Goal: Check status: Check status

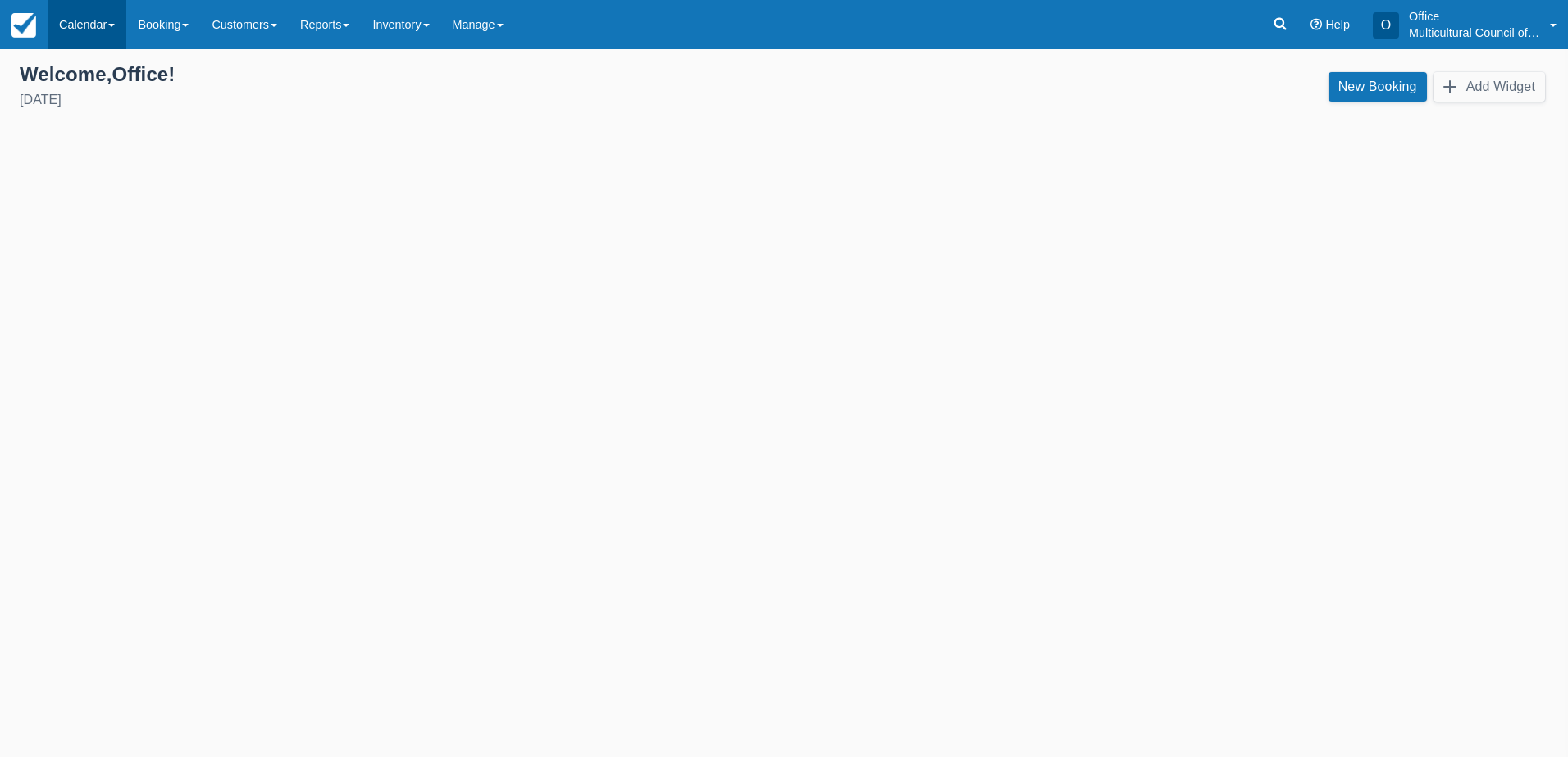
click at [91, 32] on link "Calendar" at bounding box center [87, 24] width 78 height 49
click at [108, 164] on link "Month" at bounding box center [113, 154] width 129 height 34
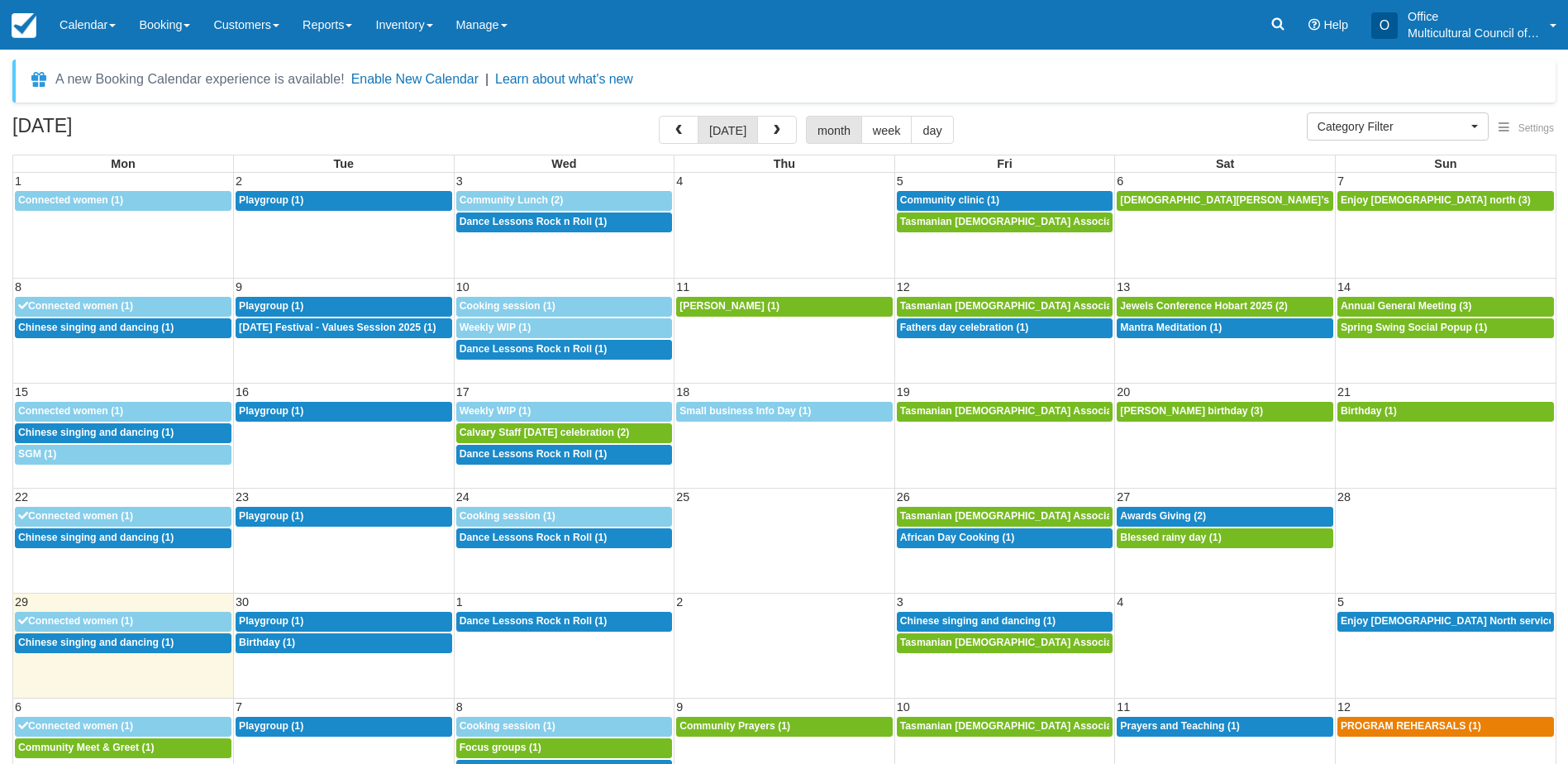
select select
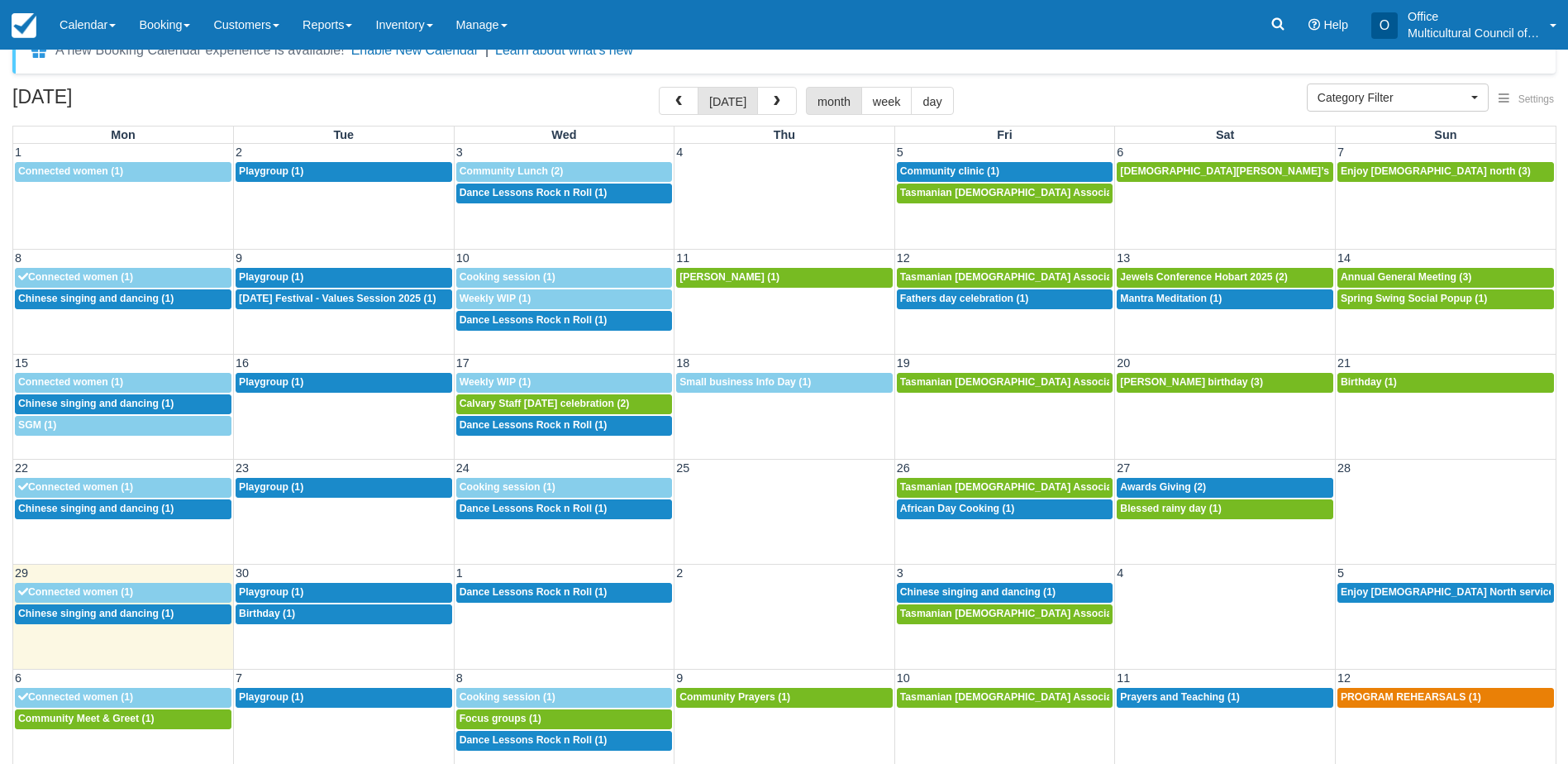
scroll to position [45, 0]
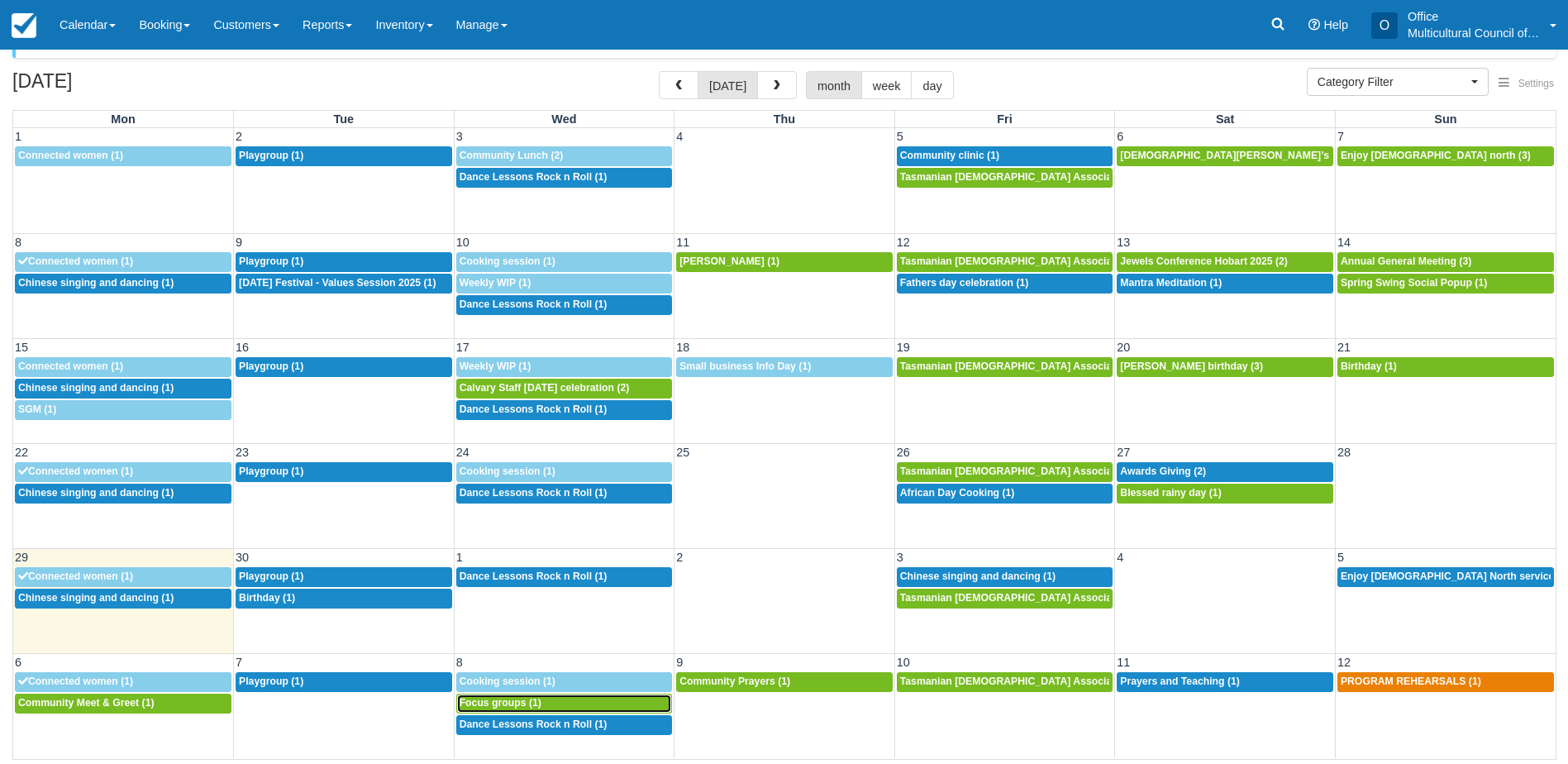
click at [485, 707] on span "Focus groups (1)" at bounding box center [500, 703] width 82 height 11
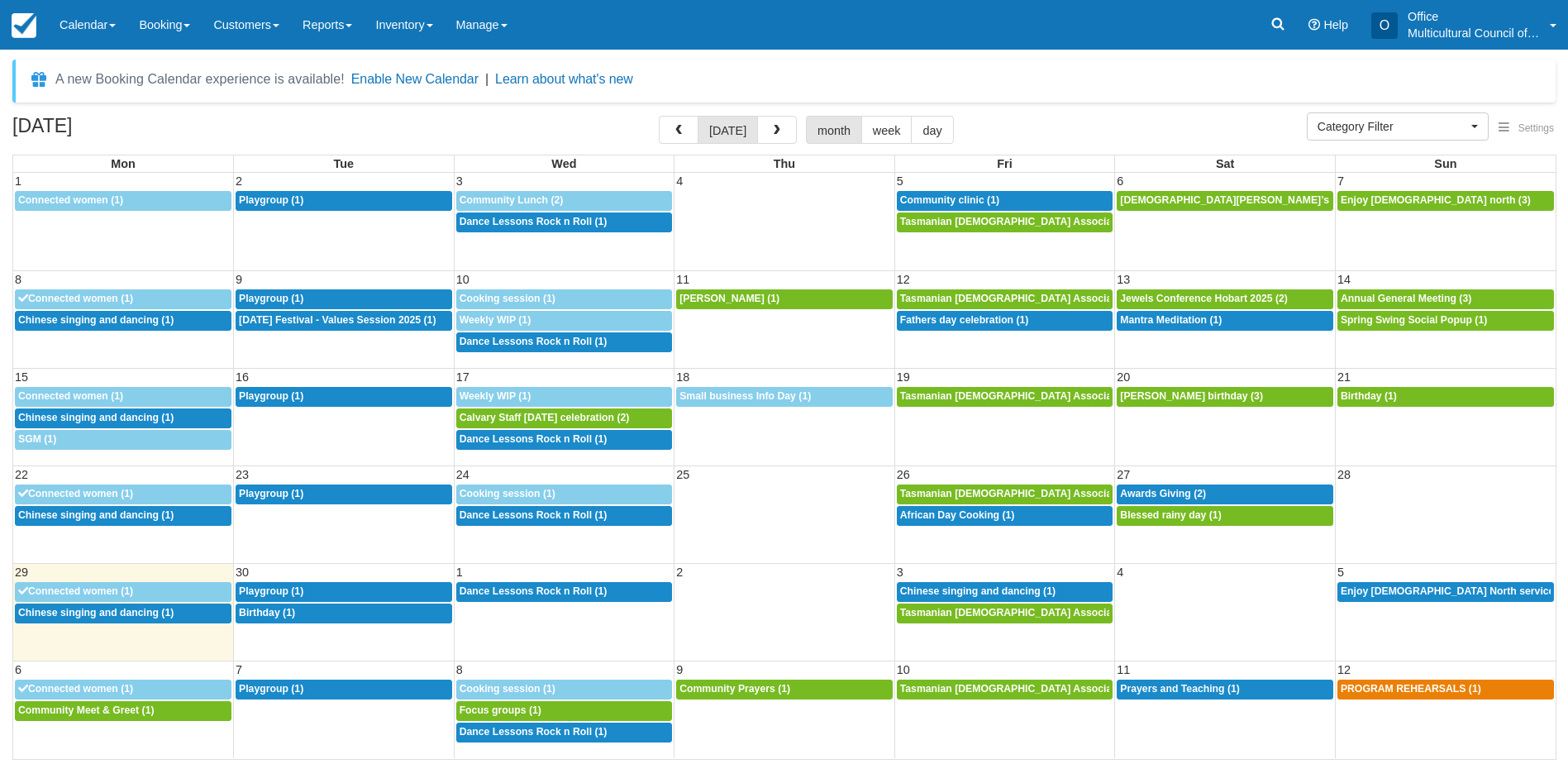
select select
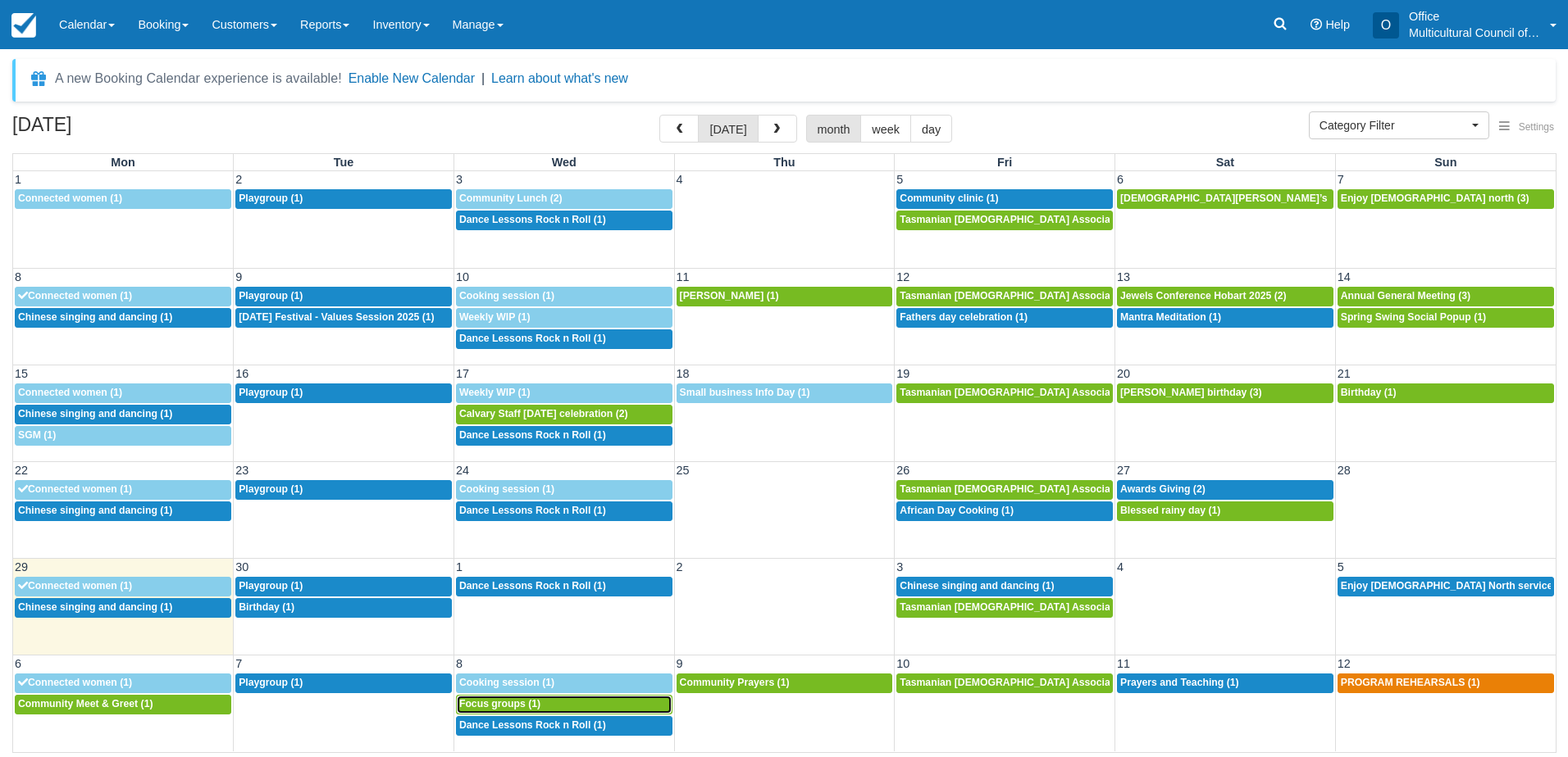
click at [552, 698] on div "10a Focus groups (1)" at bounding box center [564, 704] width 210 height 13
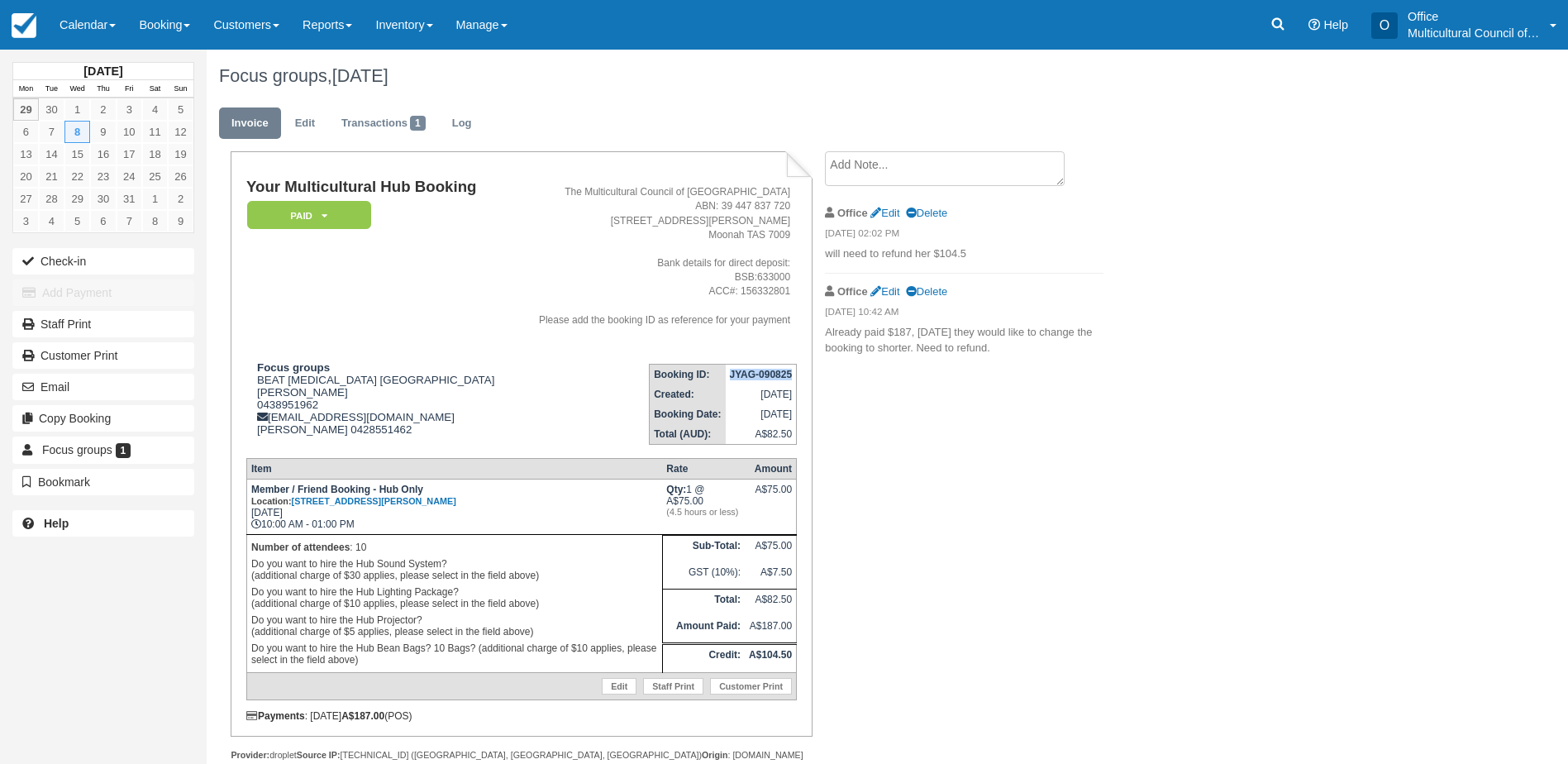
drag, startPoint x: 725, startPoint y: 372, endPoint x: 793, endPoint y: 375, distance: 68.1
click at [793, 375] on td "JYAG-090825" at bounding box center [761, 374] width 71 height 20
copy strong "JYAG-090825"
click at [82, 23] on link "Calendar" at bounding box center [87, 24] width 79 height 49
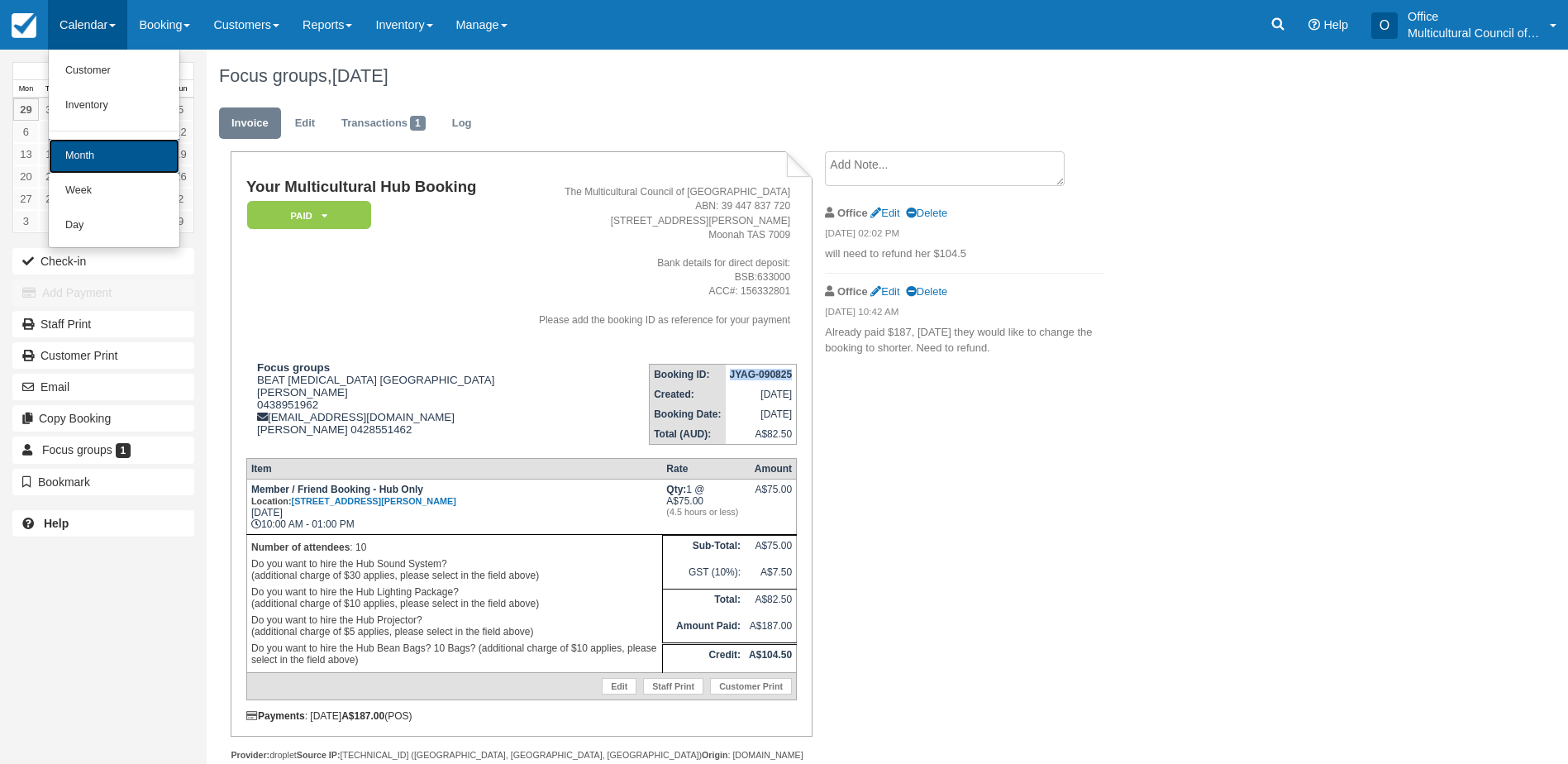
click at [123, 169] on link "Month" at bounding box center [113, 155] width 130 height 34
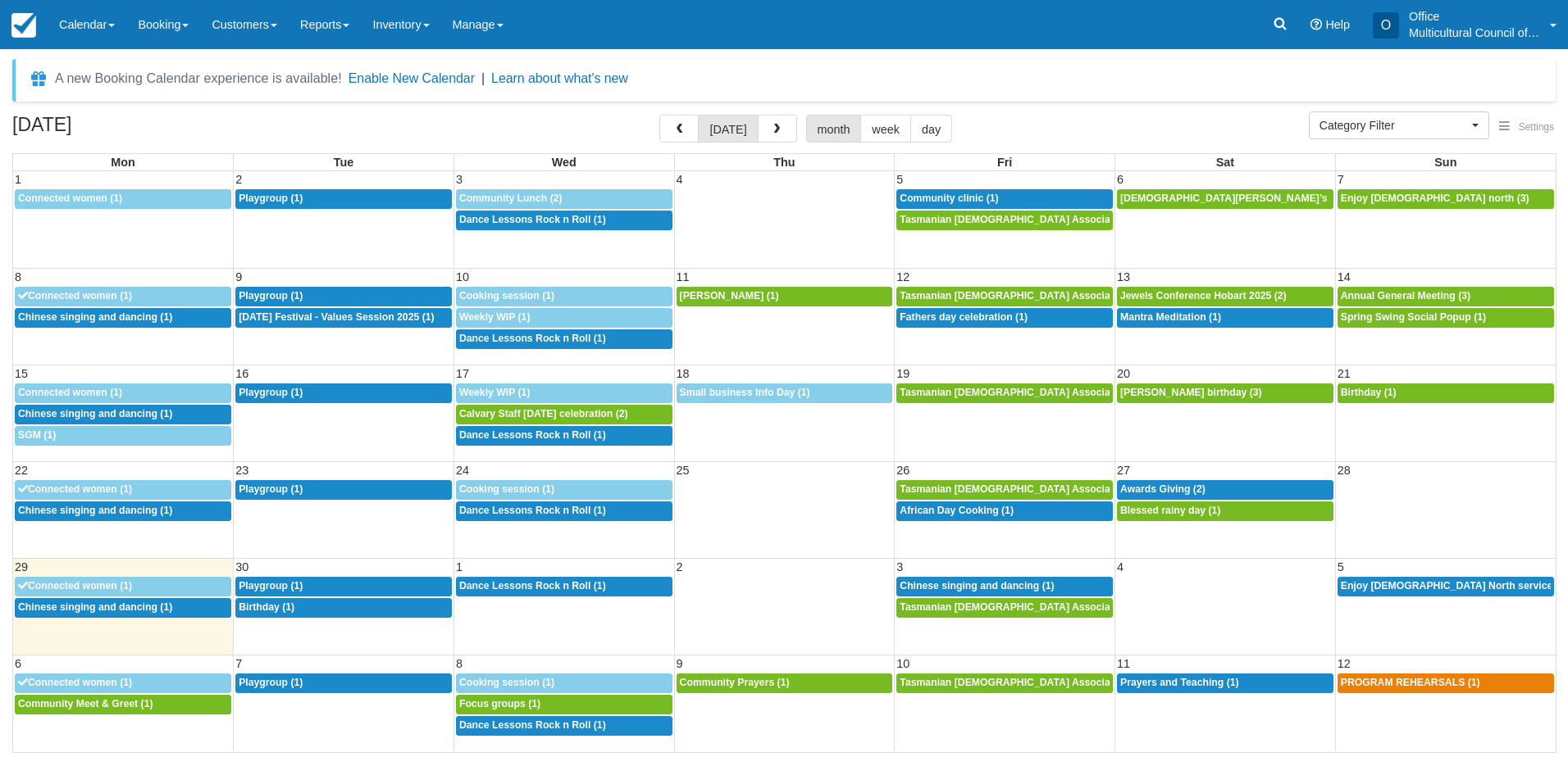
select select
click at [983, 587] on span "Chinese singing and dancing (1)" at bounding box center [976, 585] width 154 height 11
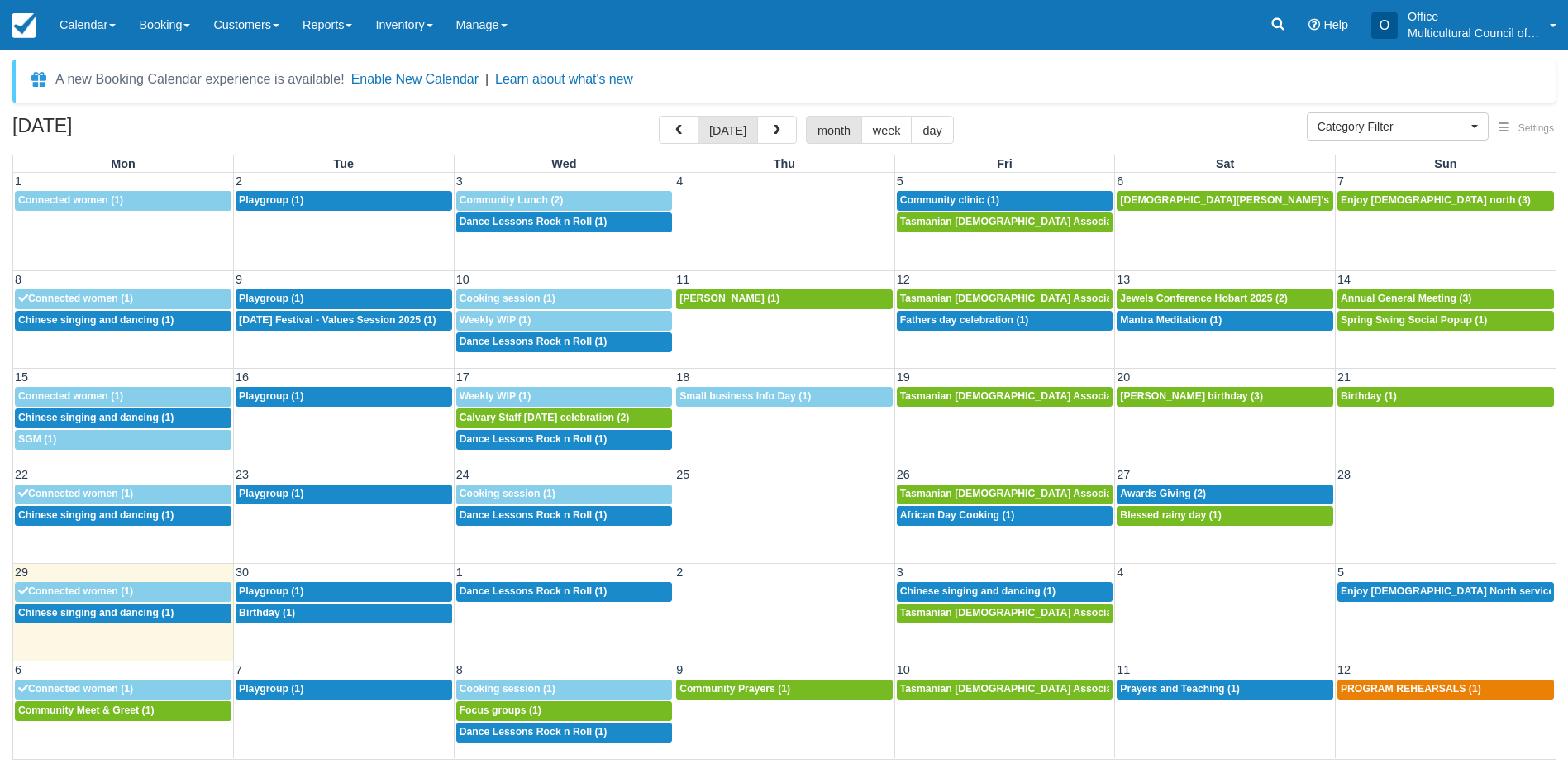
select select
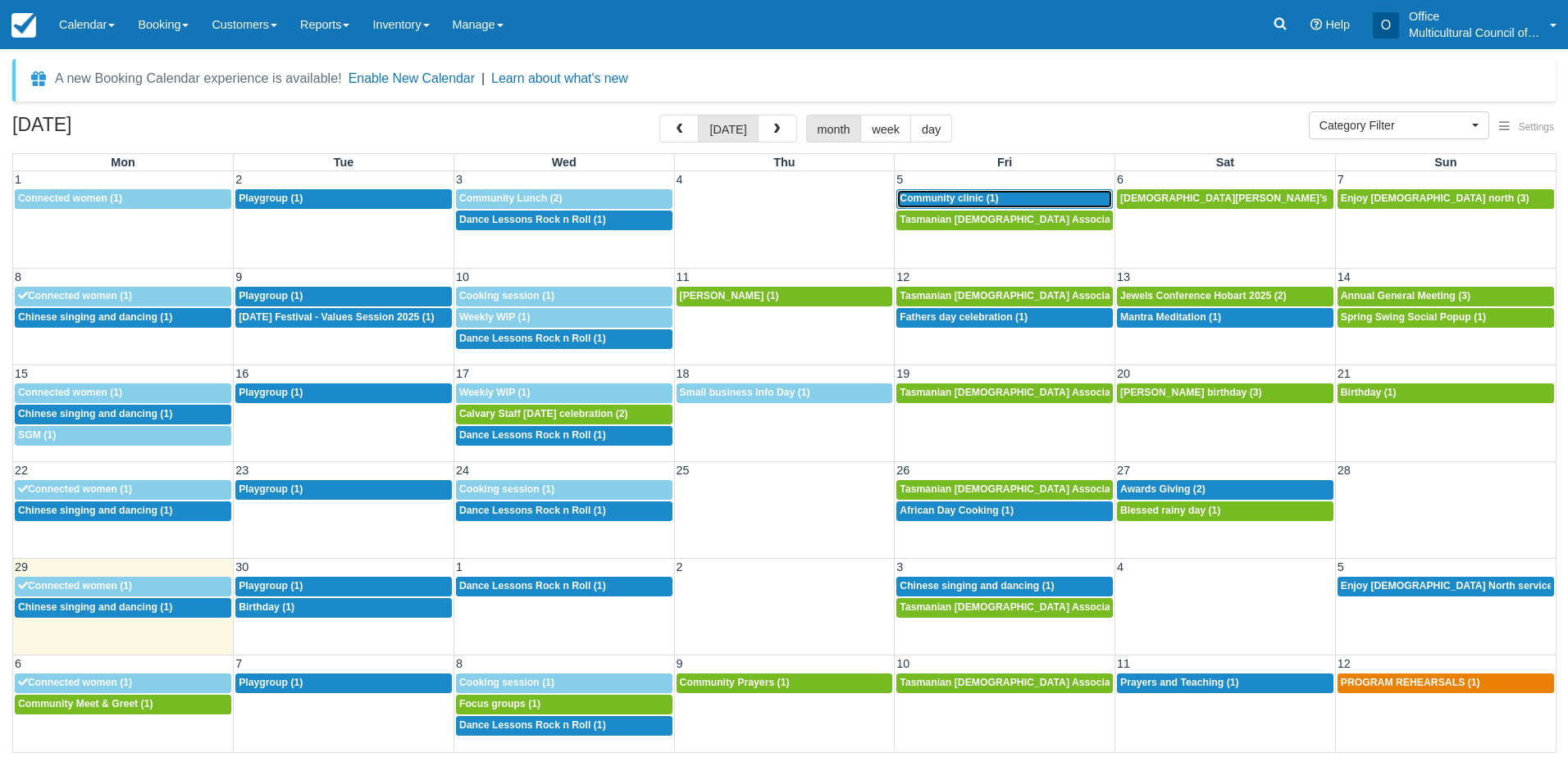
click at [955, 197] on span "Community clinic (1)" at bounding box center [948, 198] width 99 height 11
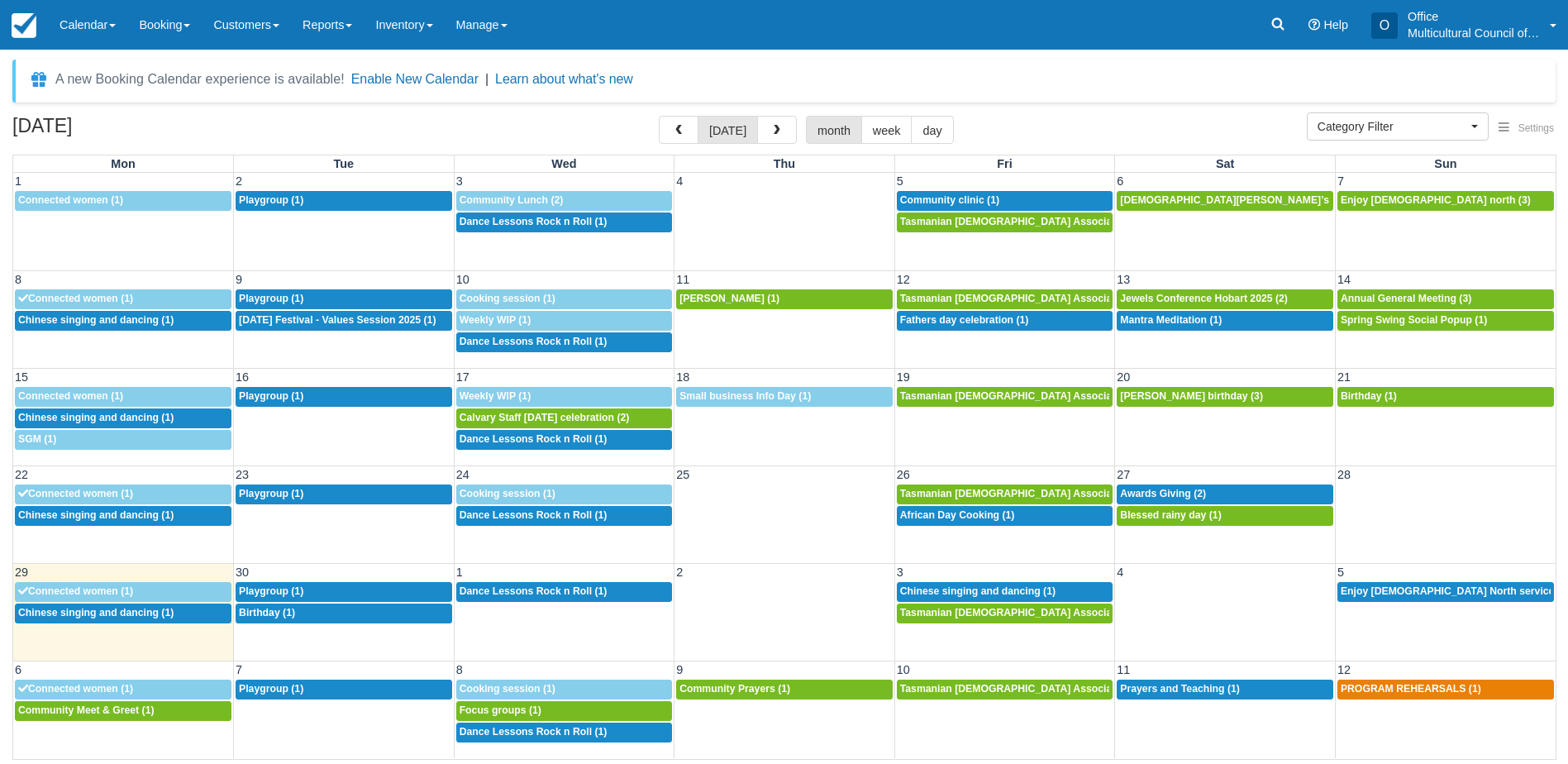
select select
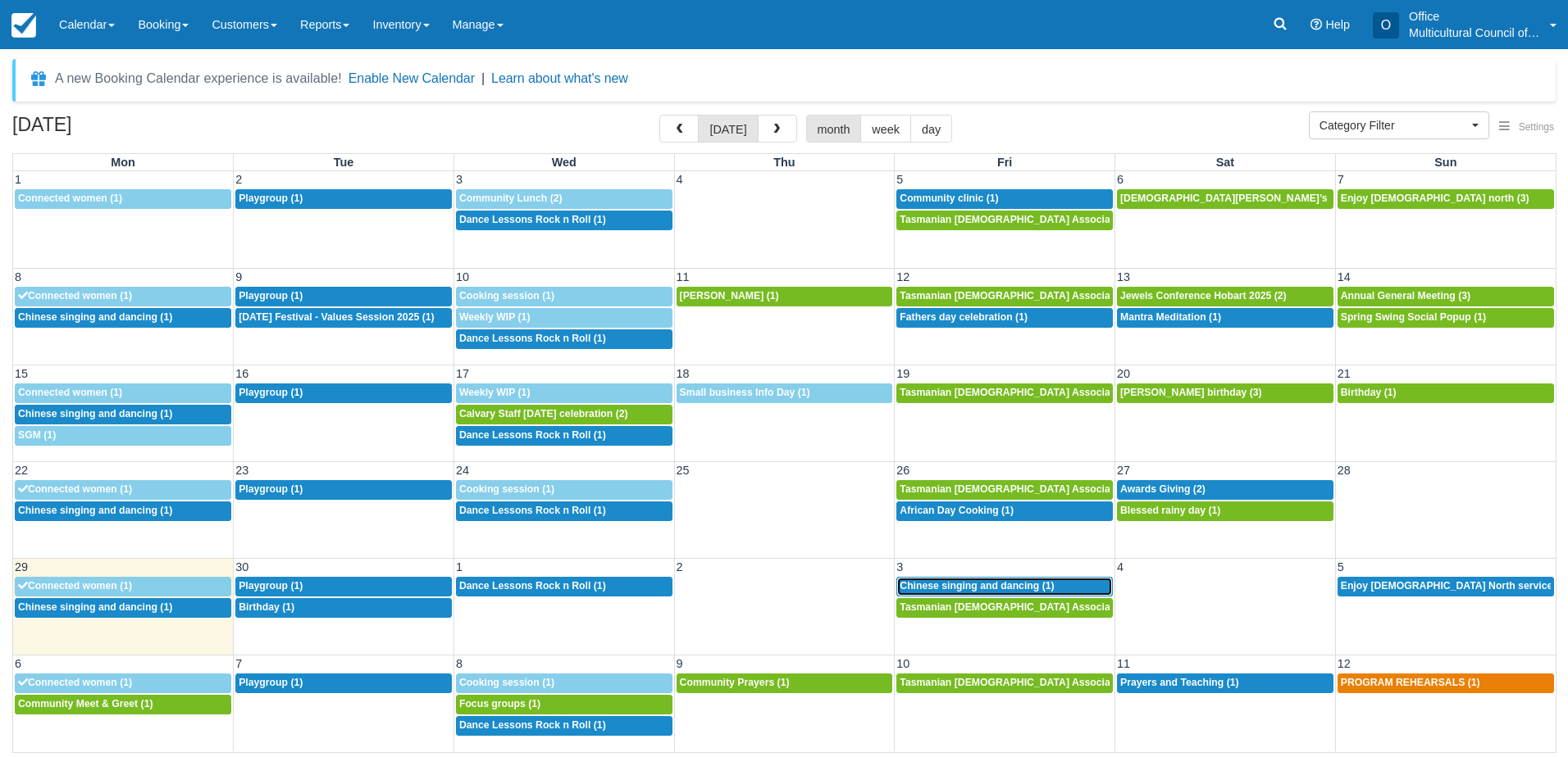
click at [1013, 586] on span "Chinese singing and dancing (1)" at bounding box center [976, 585] width 154 height 11
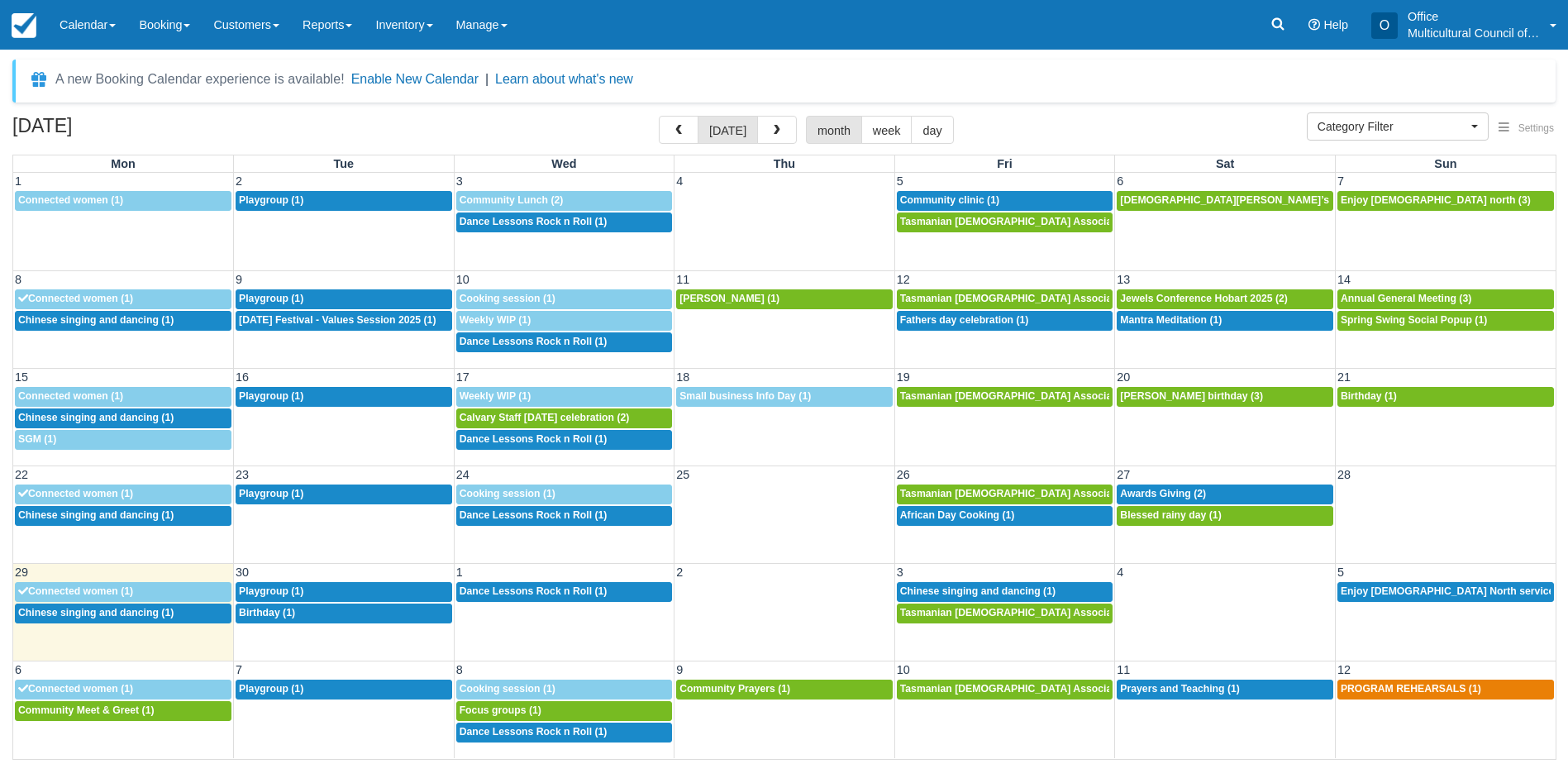
select select
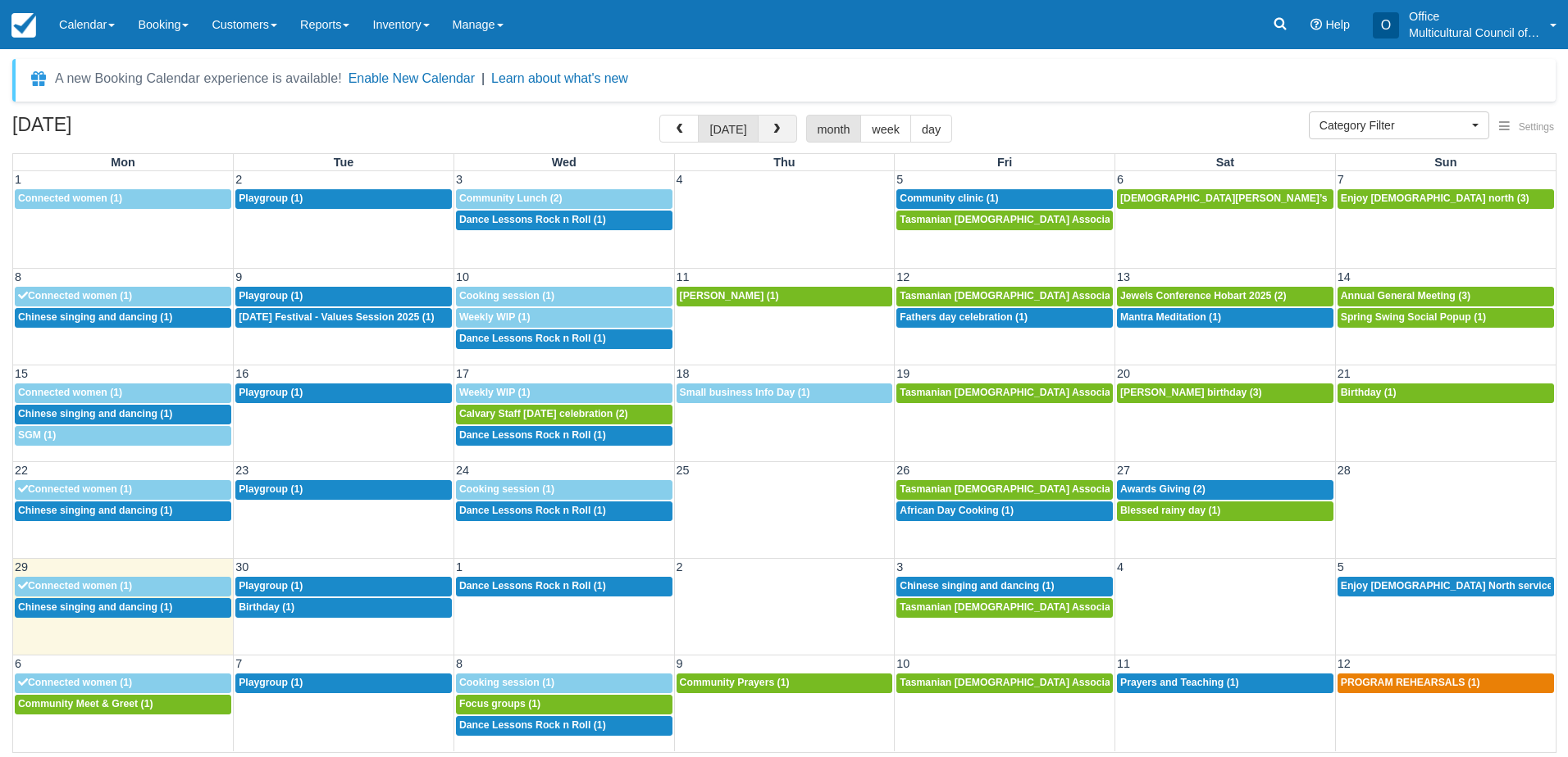
click at [762, 133] on button "button" at bounding box center [777, 128] width 40 height 28
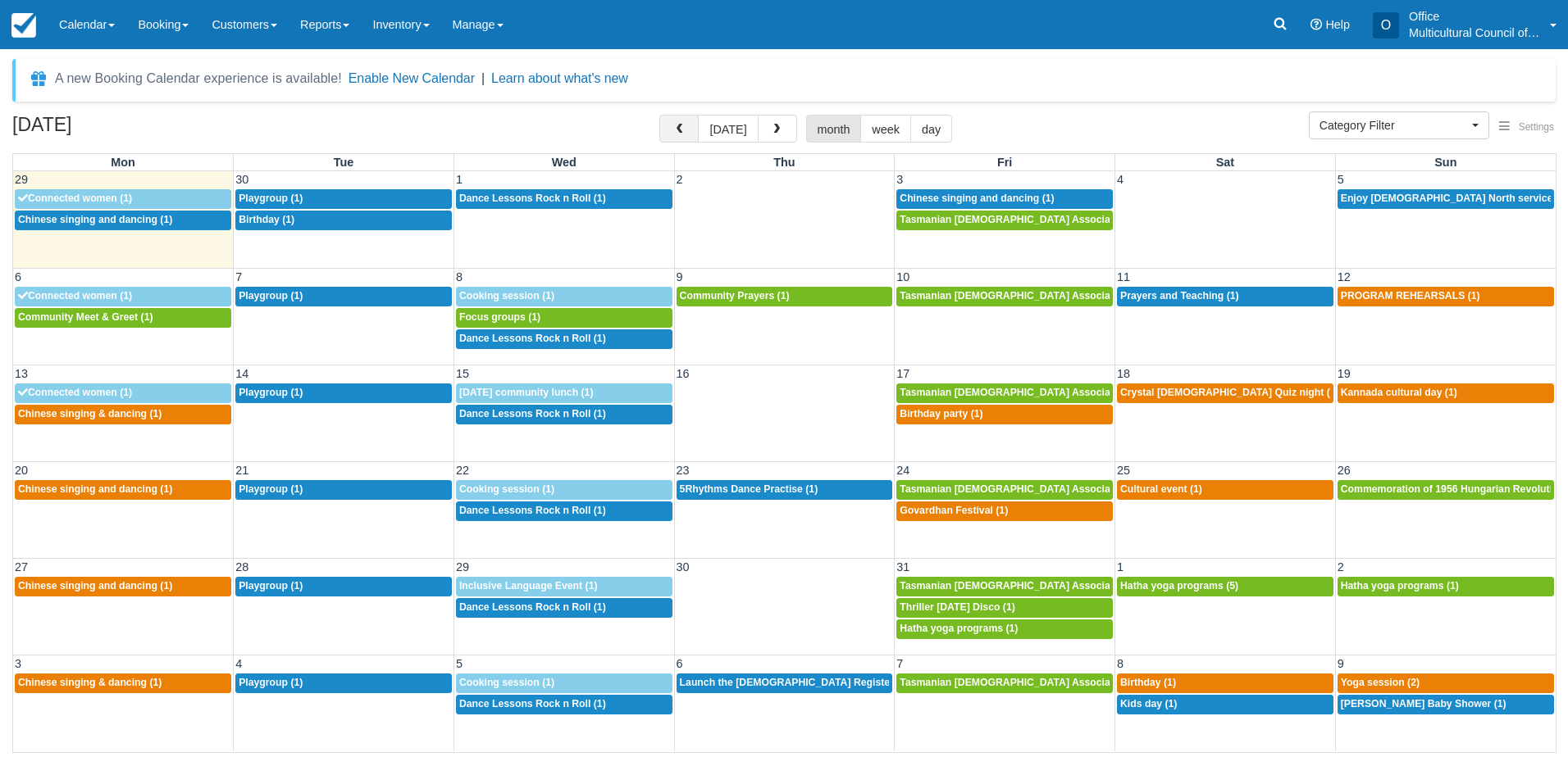
click at [683, 117] on button "button" at bounding box center [679, 128] width 40 height 28
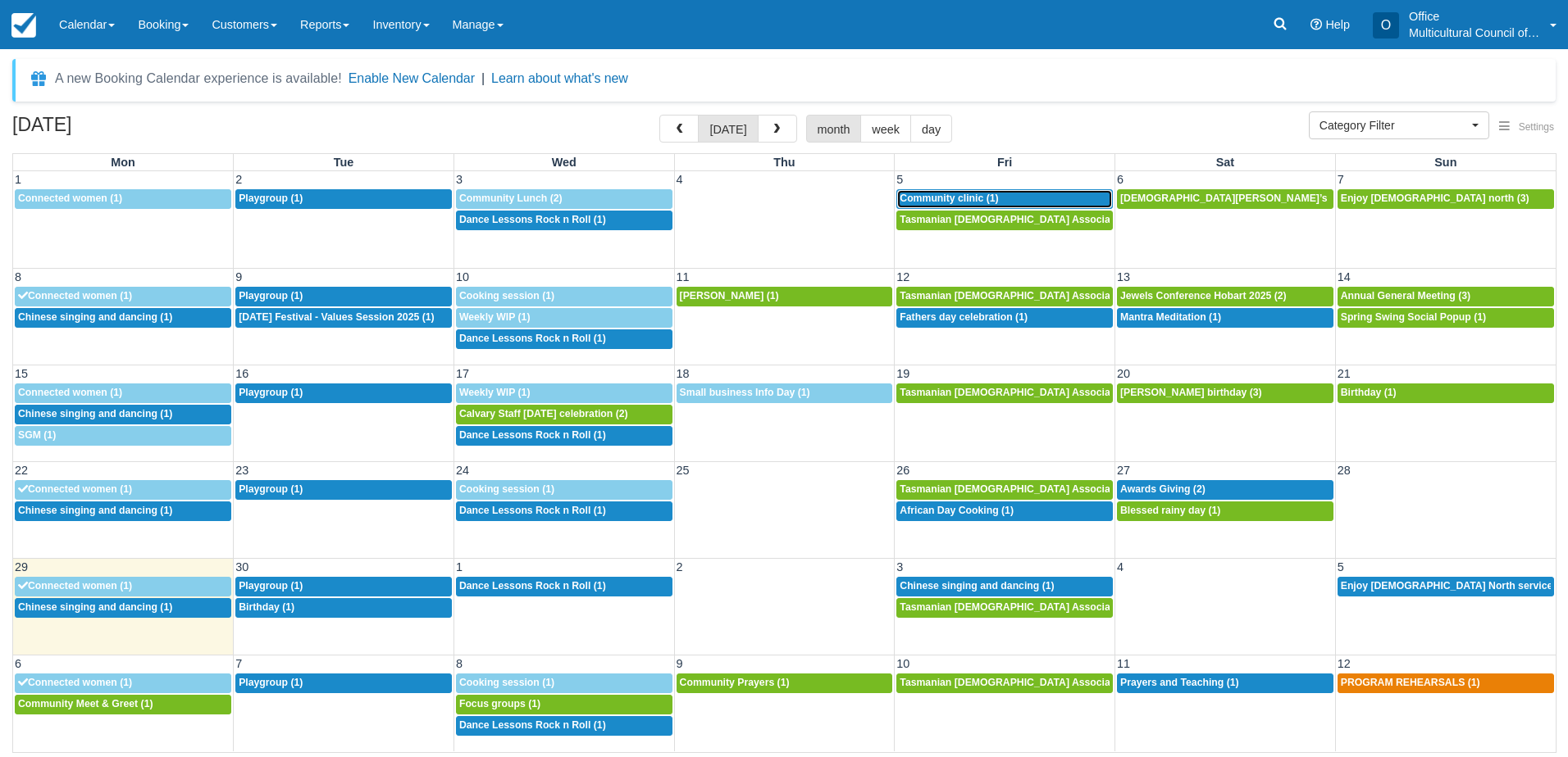
click at [968, 195] on span "Community clinic (1)" at bounding box center [948, 198] width 99 height 11
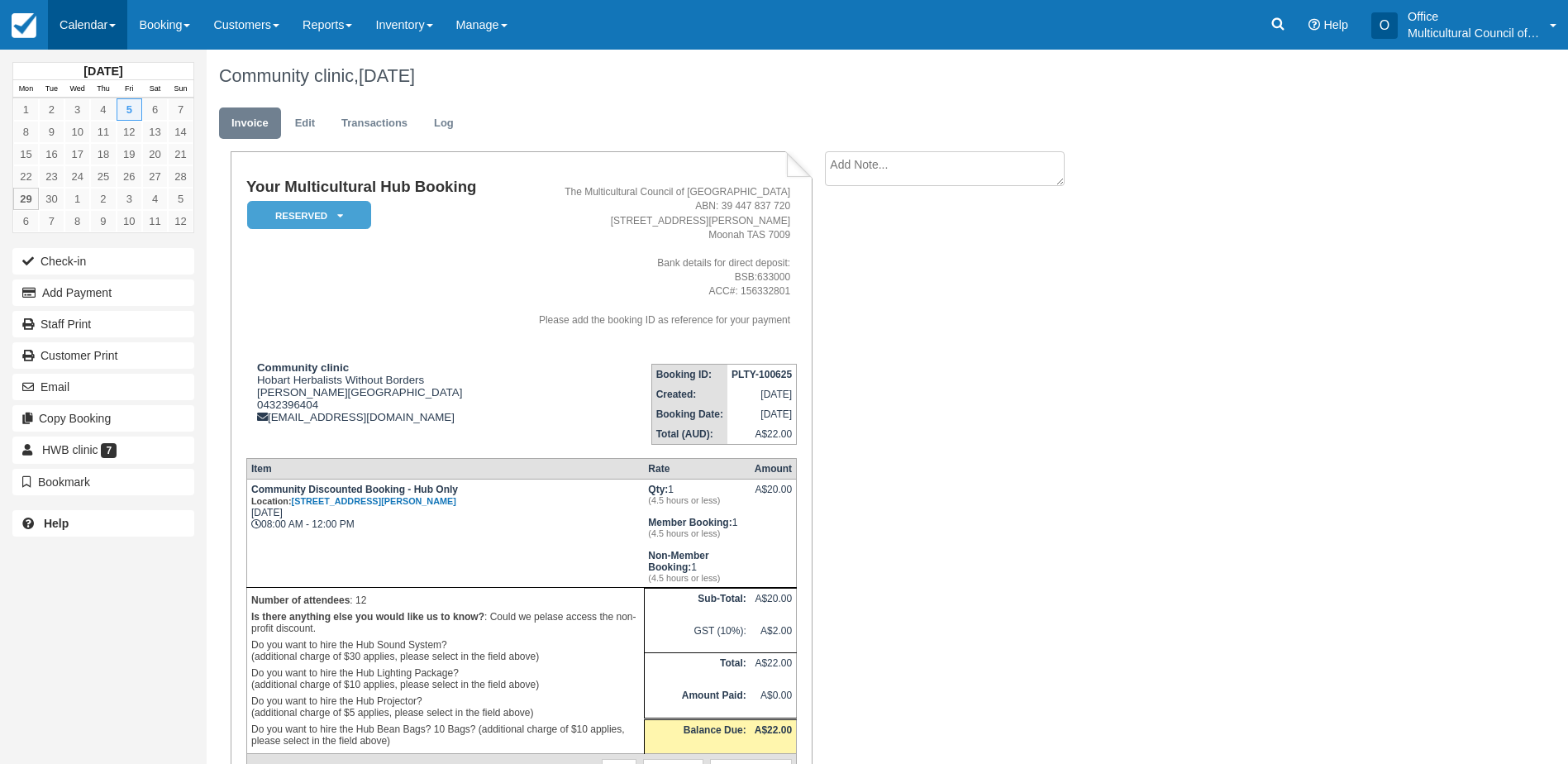
click at [74, 42] on link "Calendar" at bounding box center [87, 24] width 79 height 49
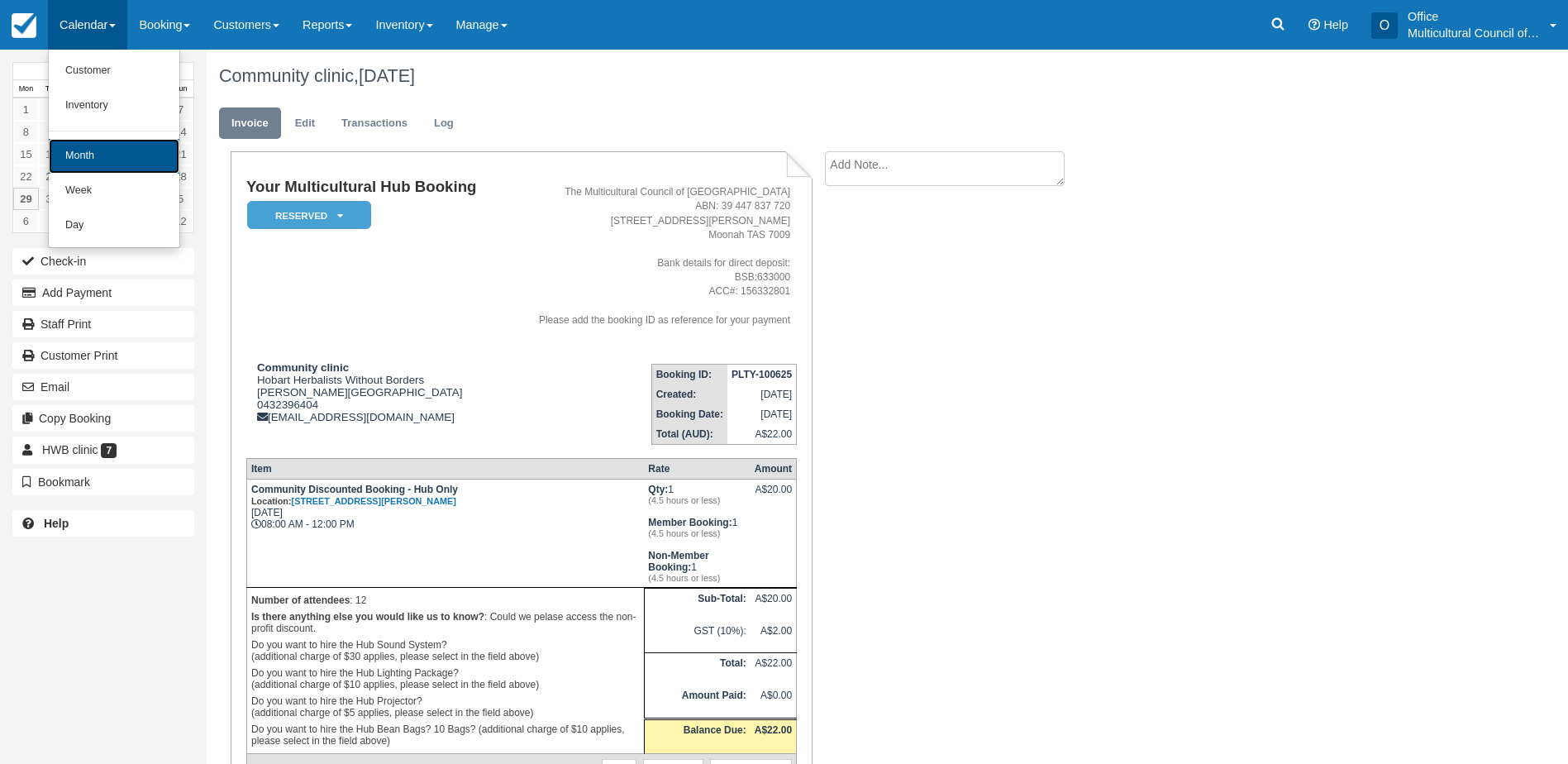
click at [97, 162] on link "Month" at bounding box center [113, 155] width 130 height 34
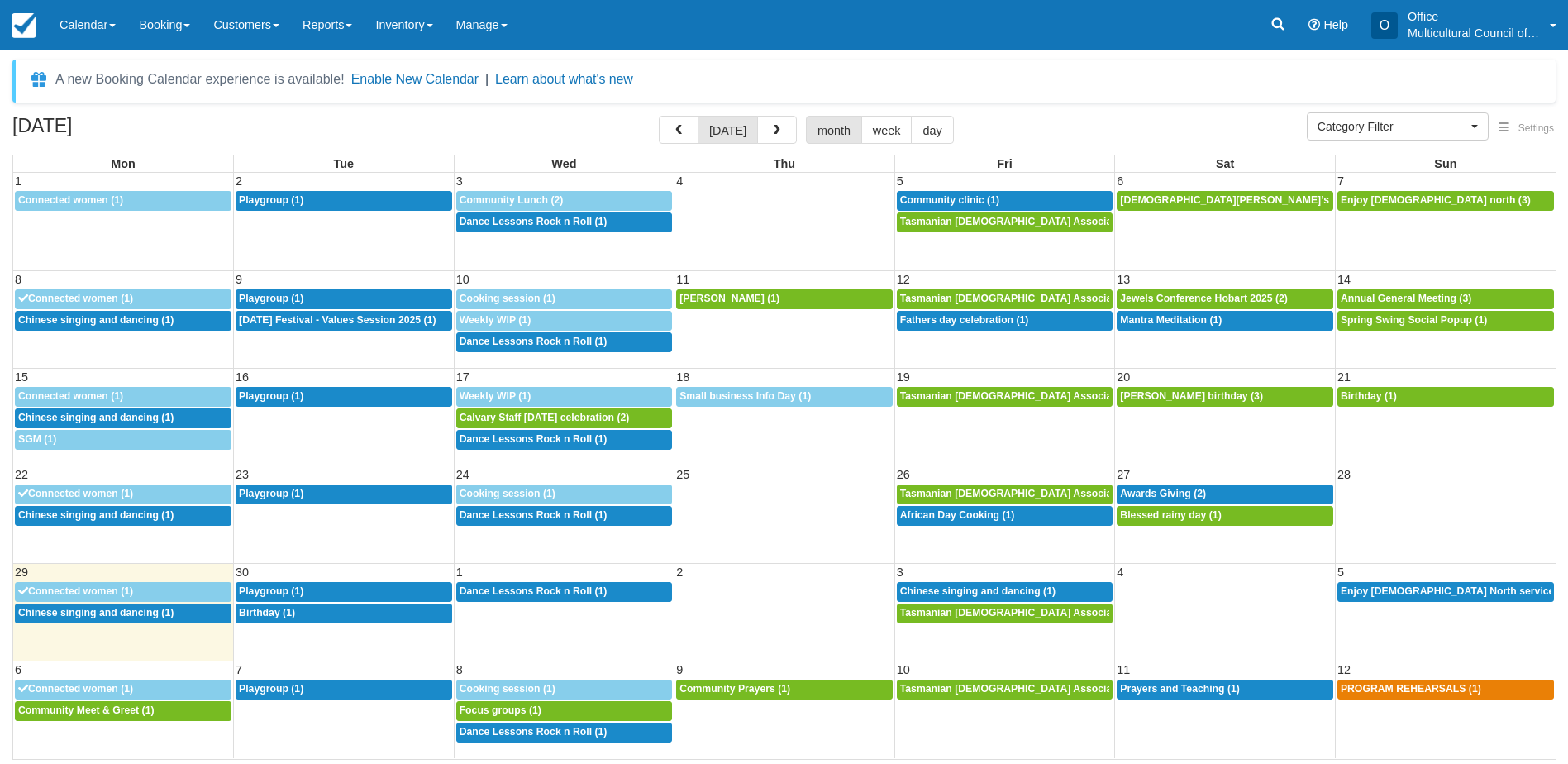
select select
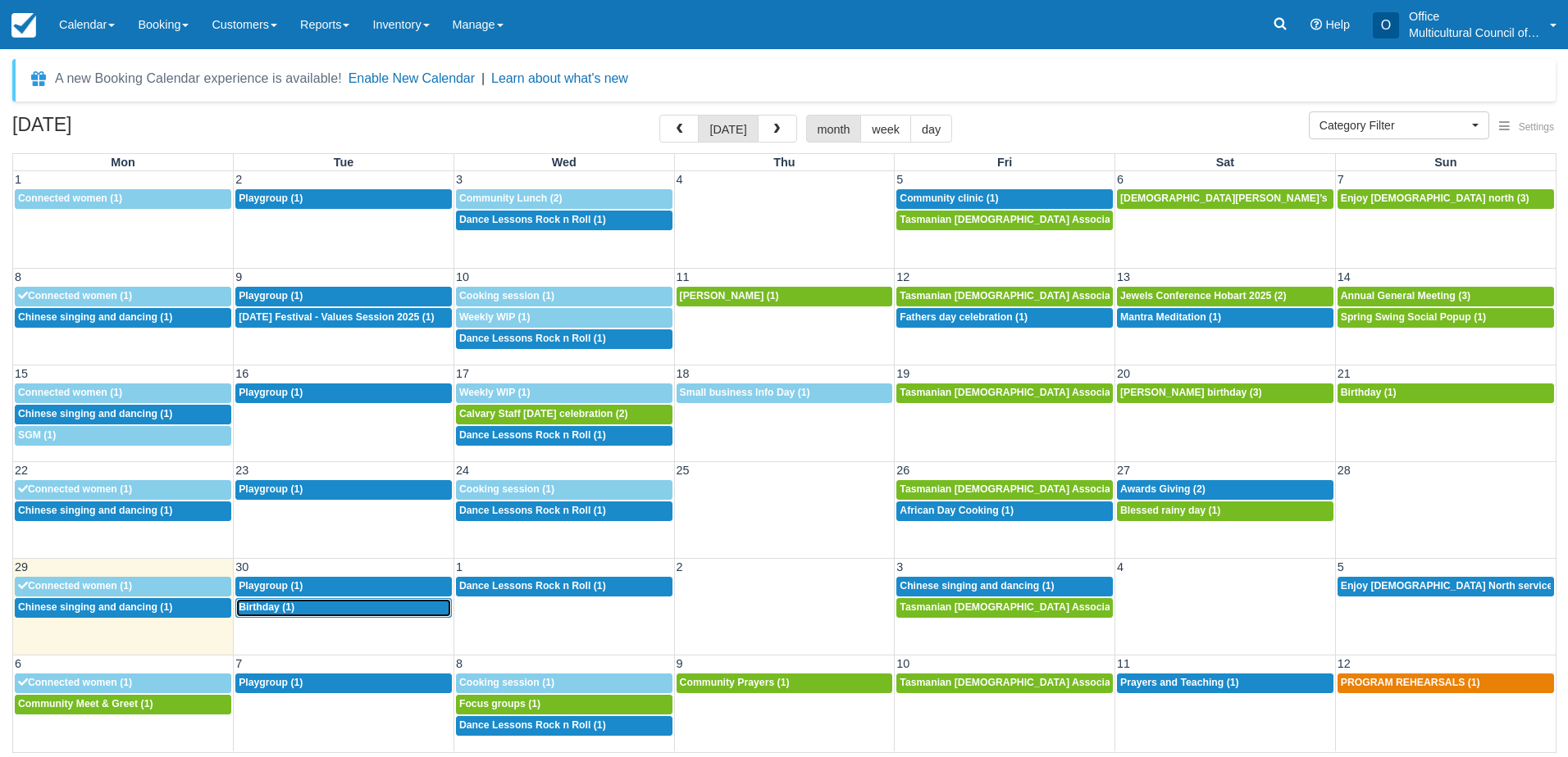
click at [415, 609] on div "12p Birthday (1)" at bounding box center [344, 608] width 210 height 13
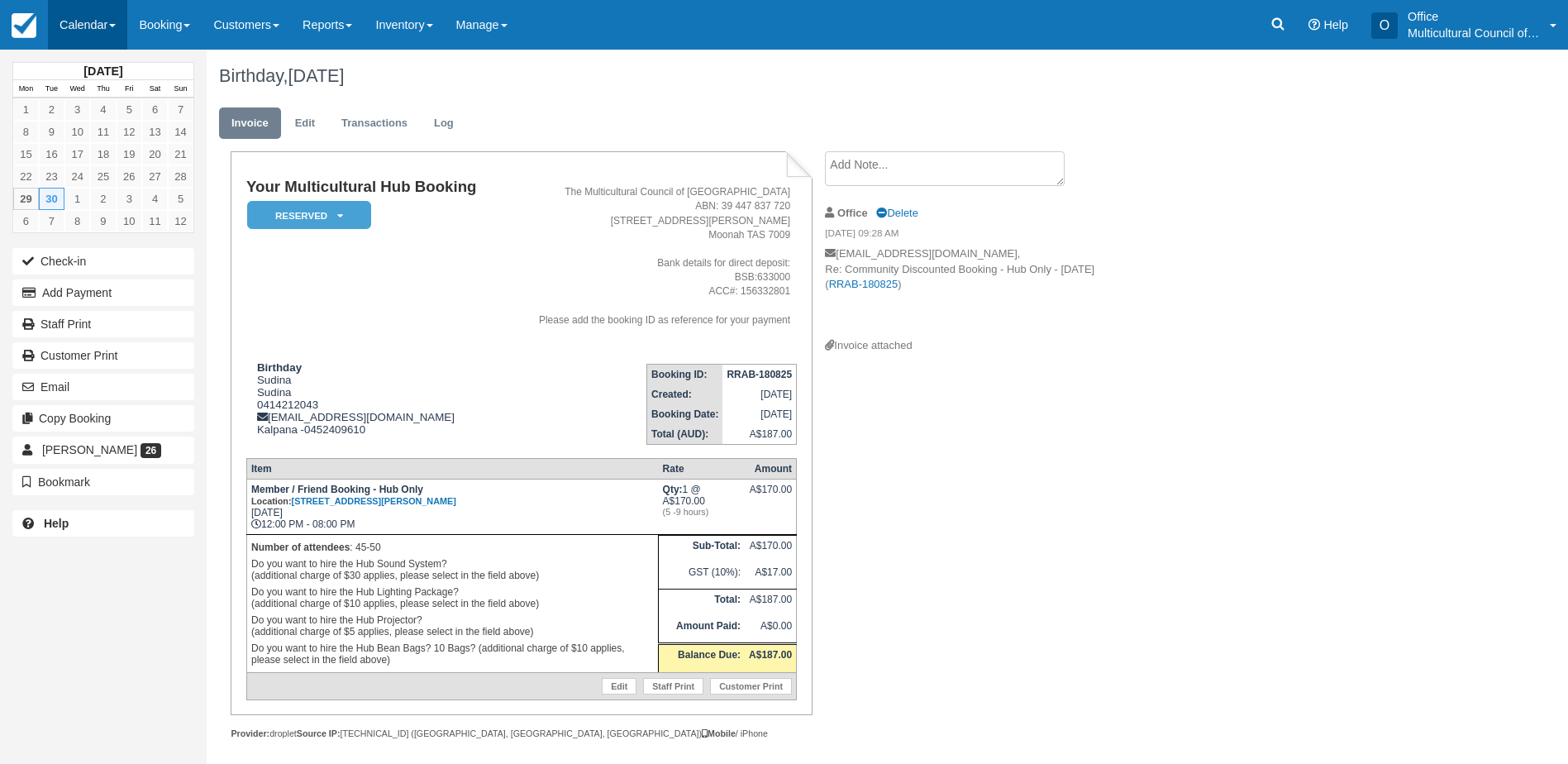
click at [91, 31] on link "Calendar" at bounding box center [87, 24] width 79 height 49
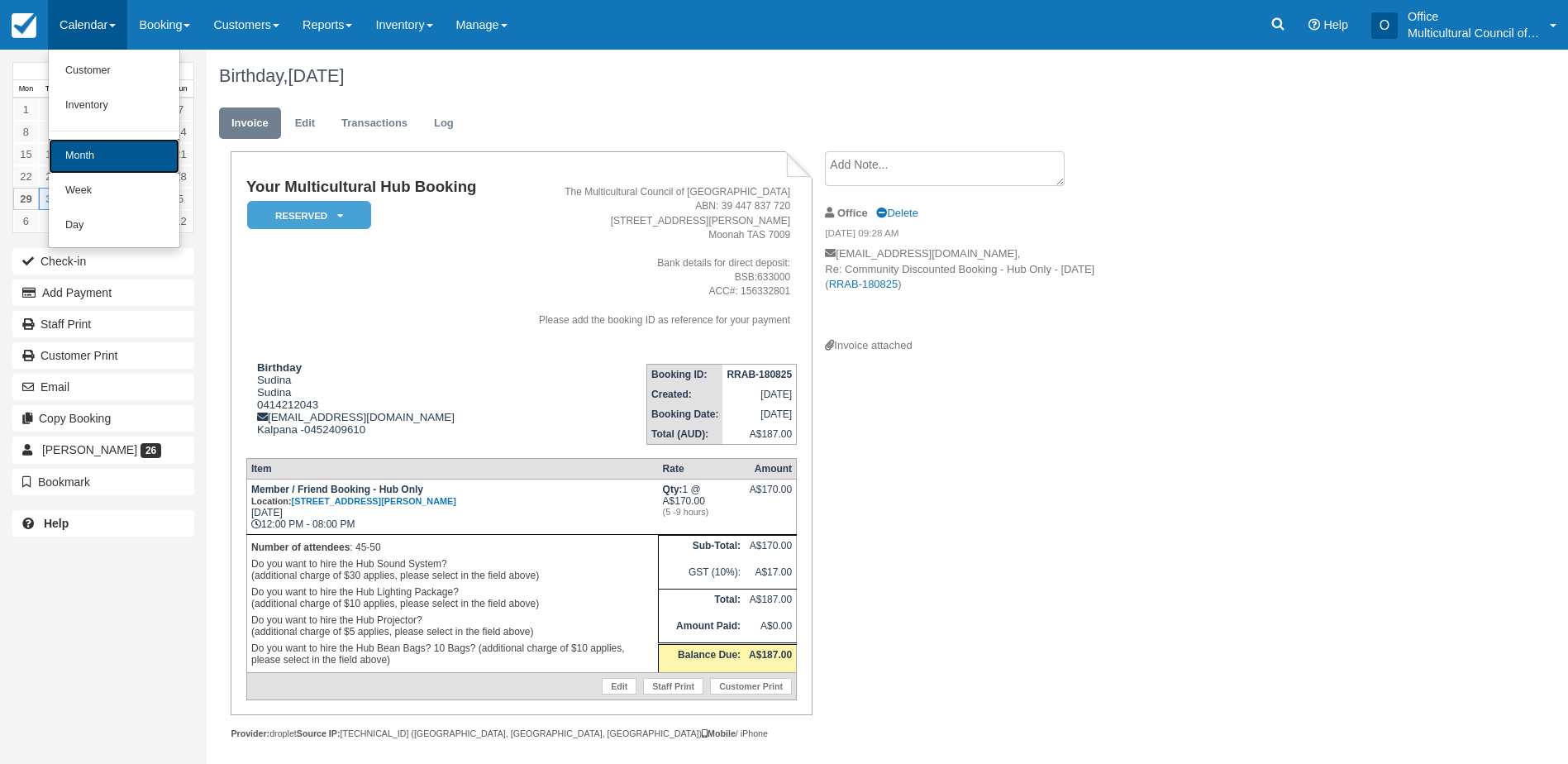
click at [112, 157] on link "Month" at bounding box center [113, 155] width 130 height 34
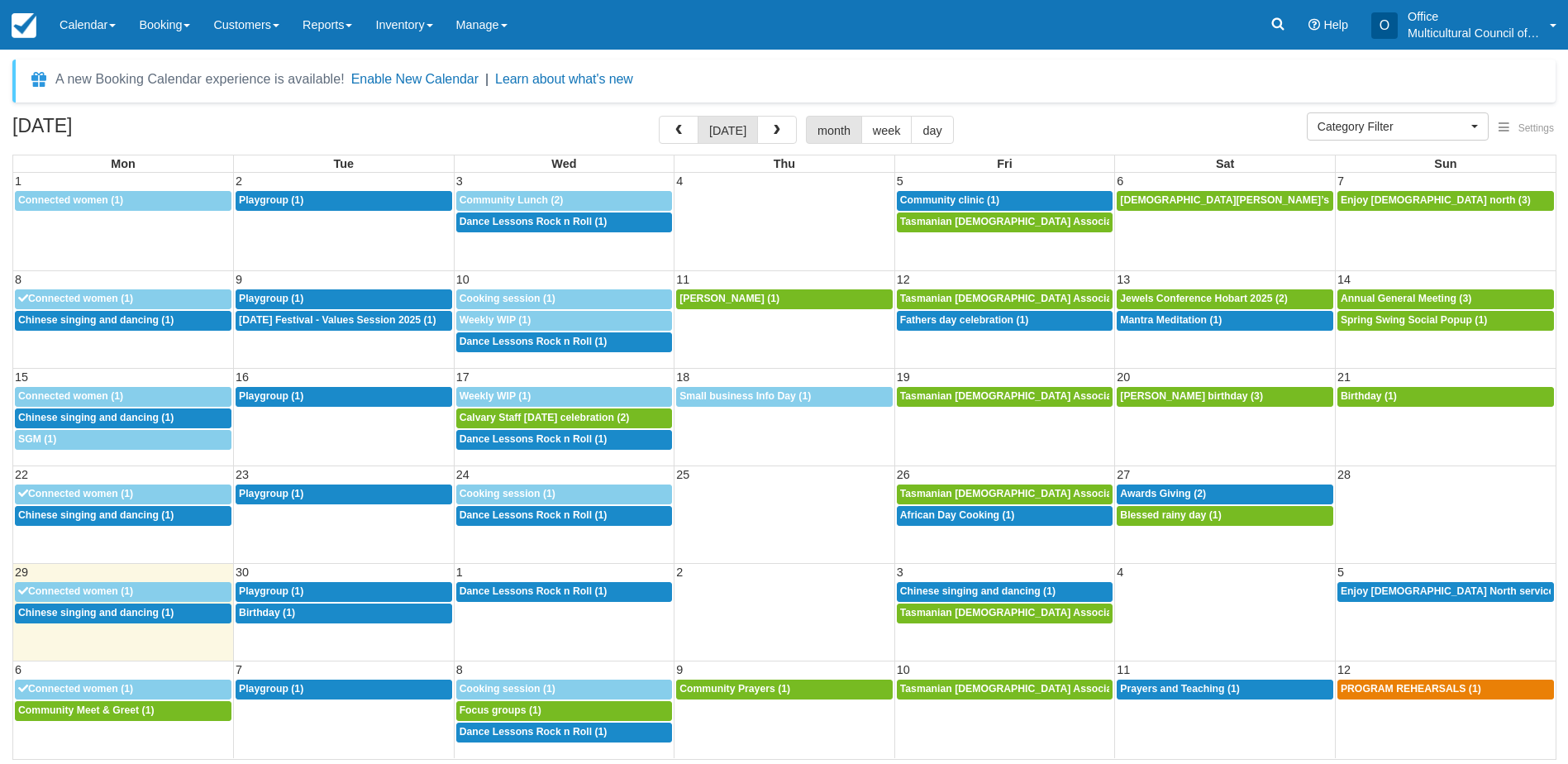
select select
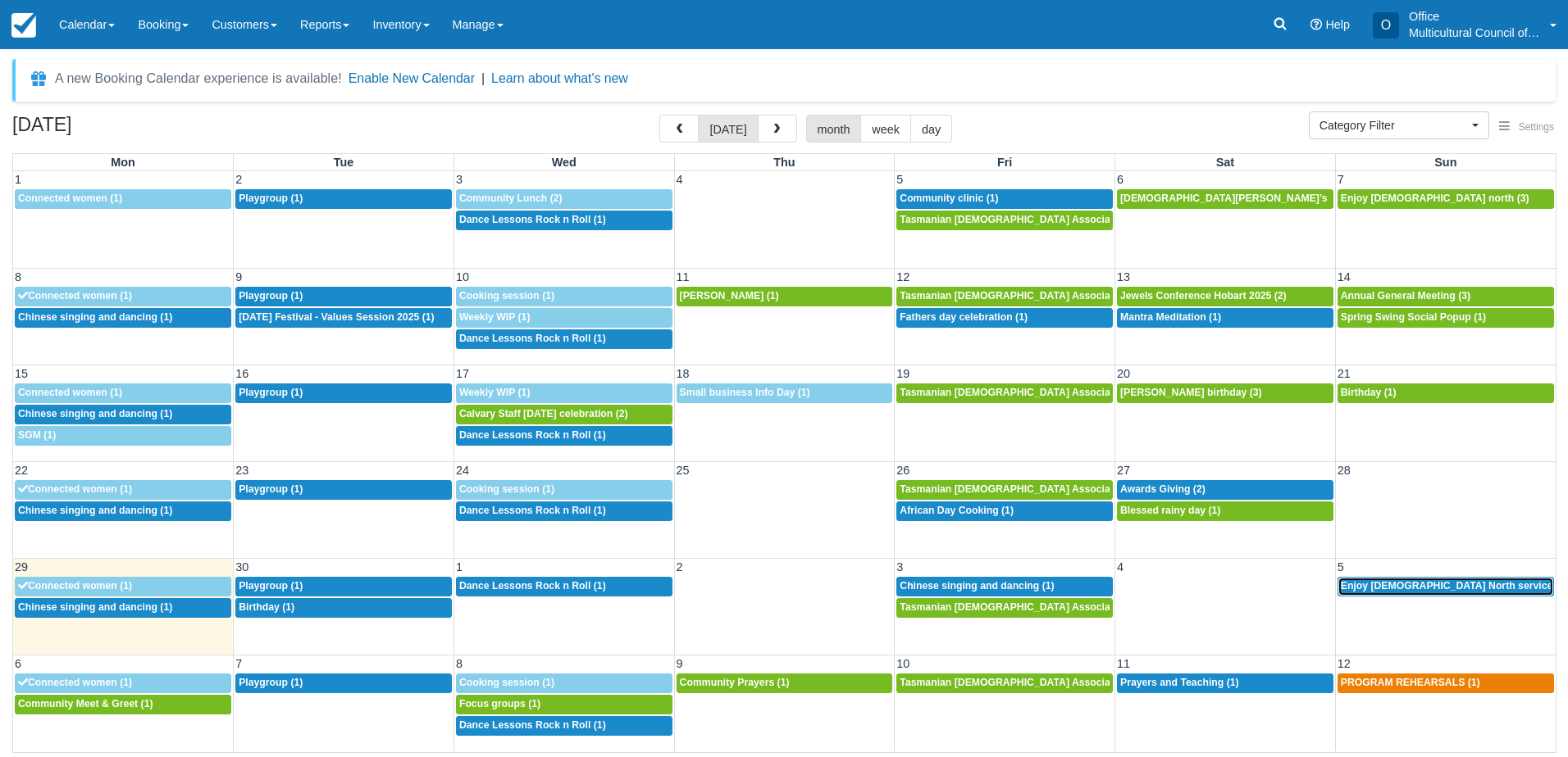
click at [1385, 586] on span "Enjoy [DEMOGRAPHIC_DATA] North service (3)" at bounding box center [1454, 585] width 227 height 11
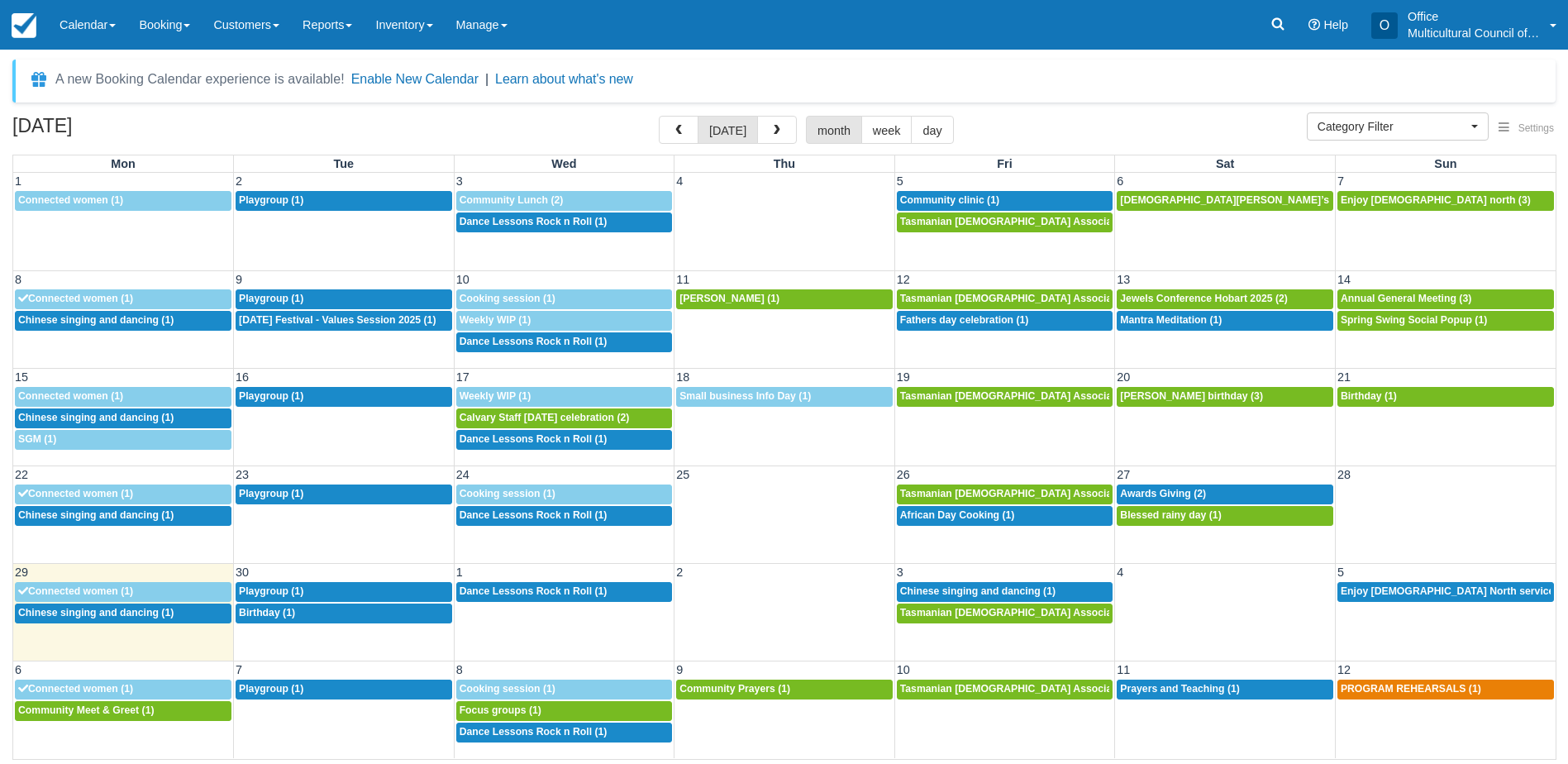
select select
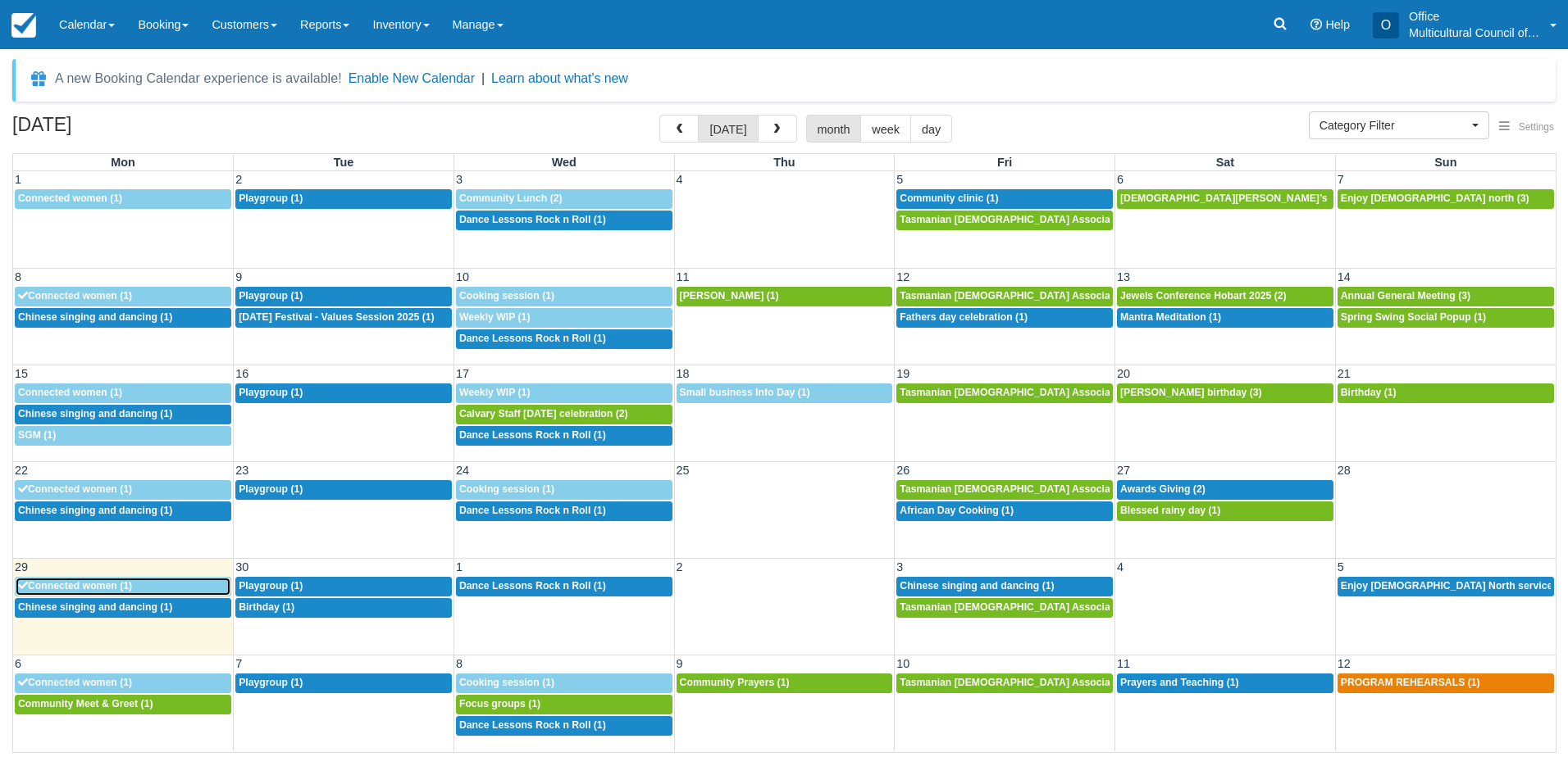
click at [115, 584] on span "Connected women (1)" at bounding box center [76, 585] width 114 height 11
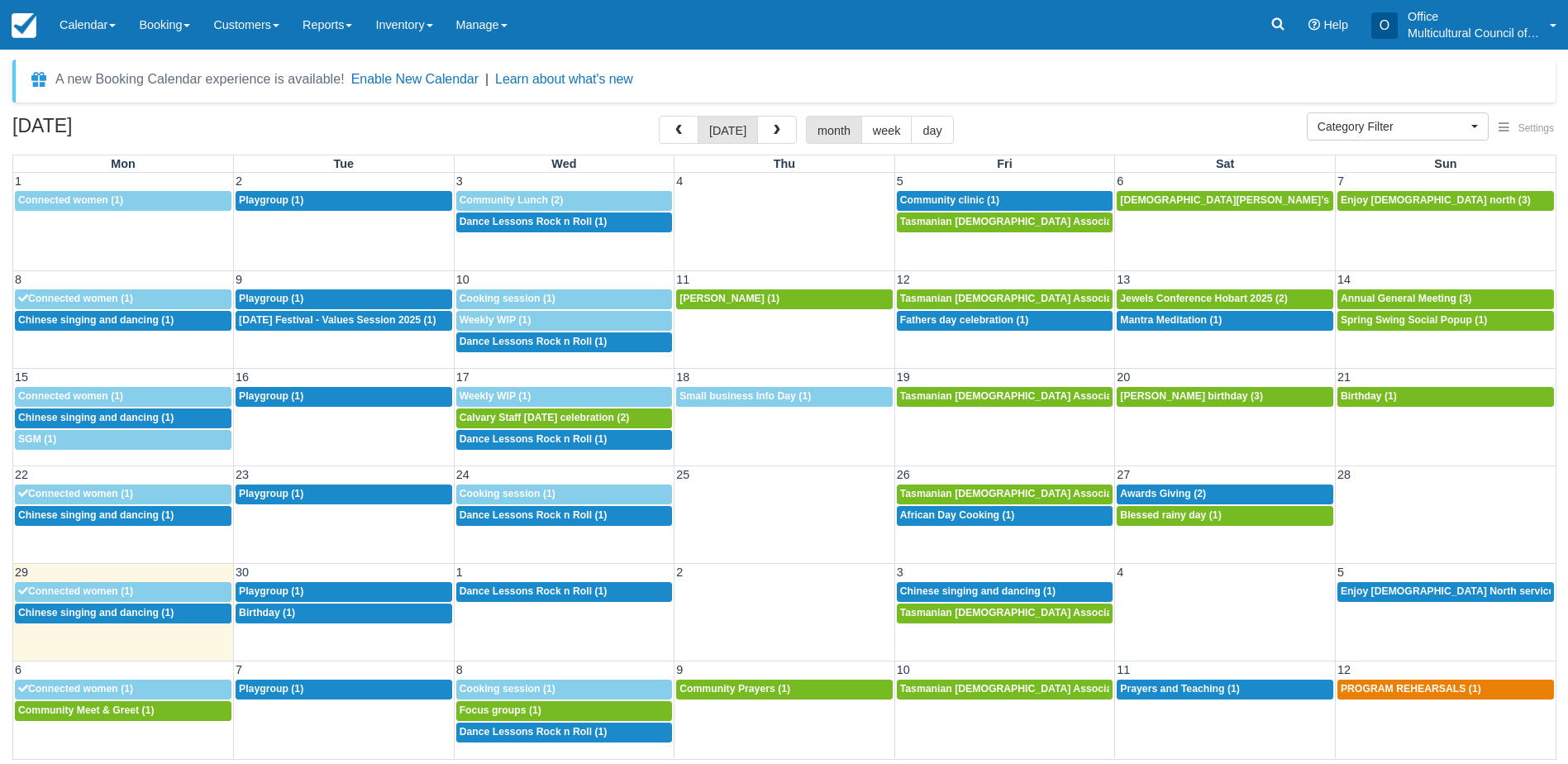
select select
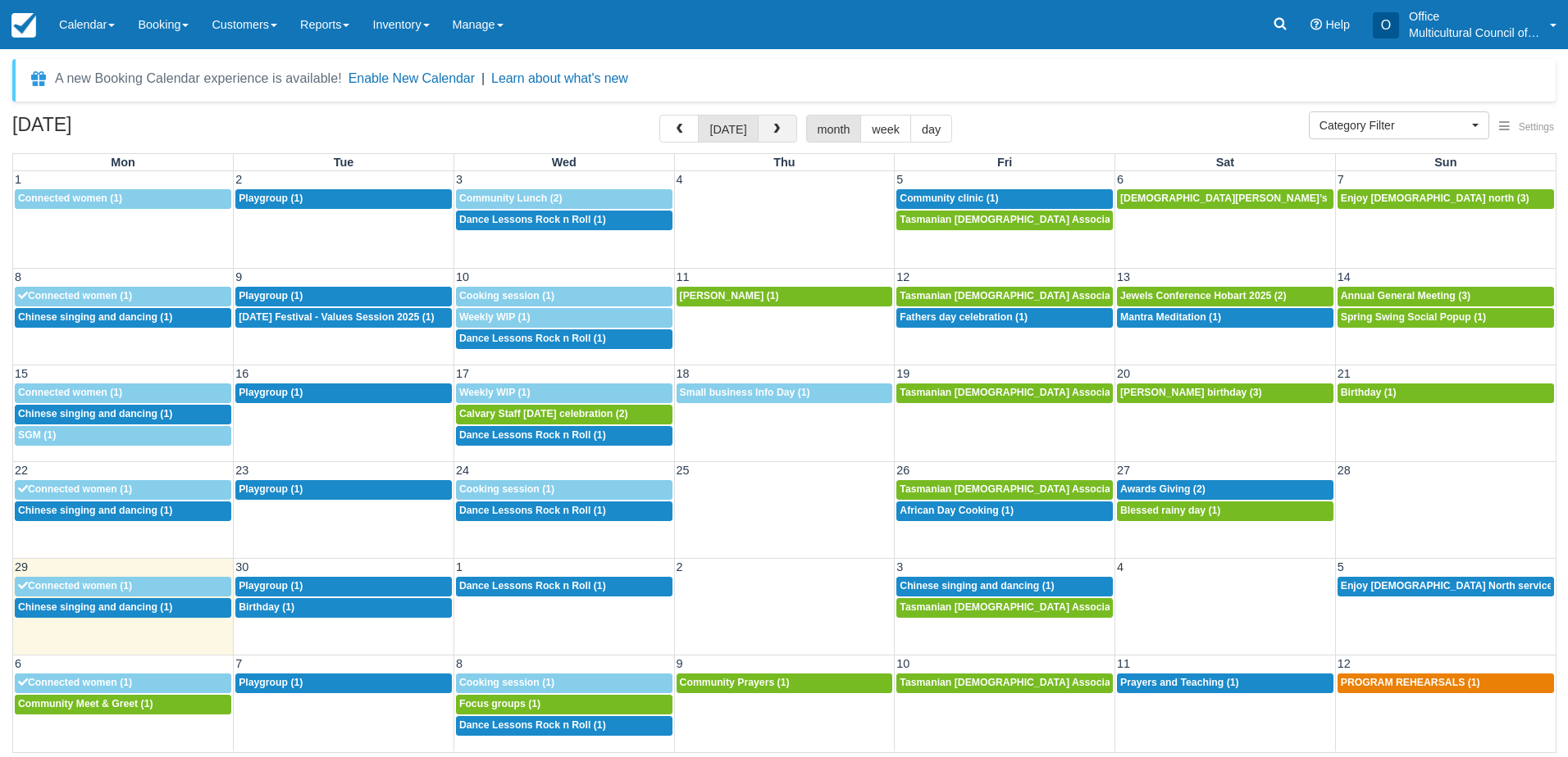
click at [784, 136] on button "button" at bounding box center [777, 128] width 40 height 28
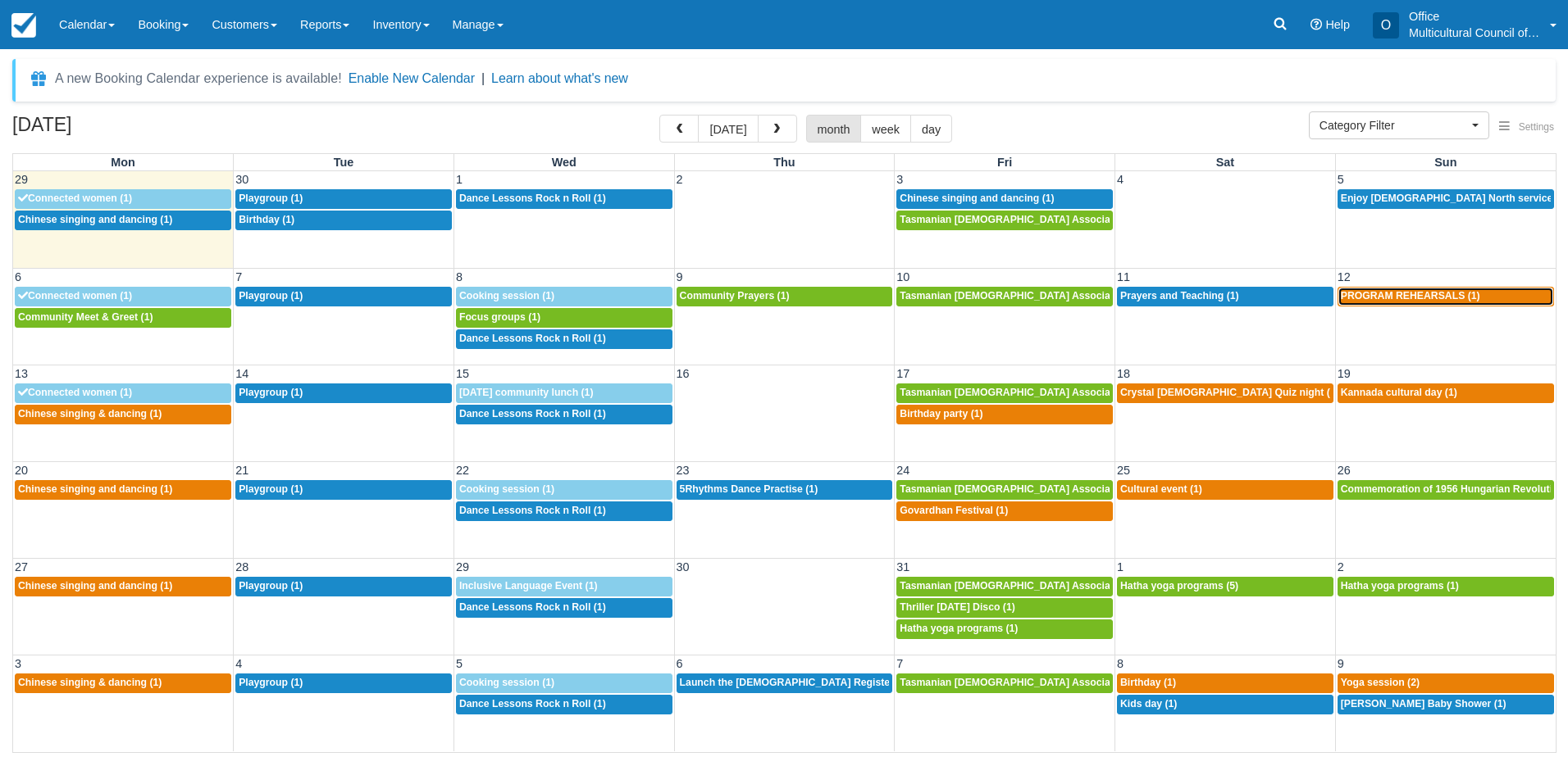
click at [1470, 291] on span "PROGRAM REHEARSALS (1)" at bounding box center [1409, 296] width 139 height 11
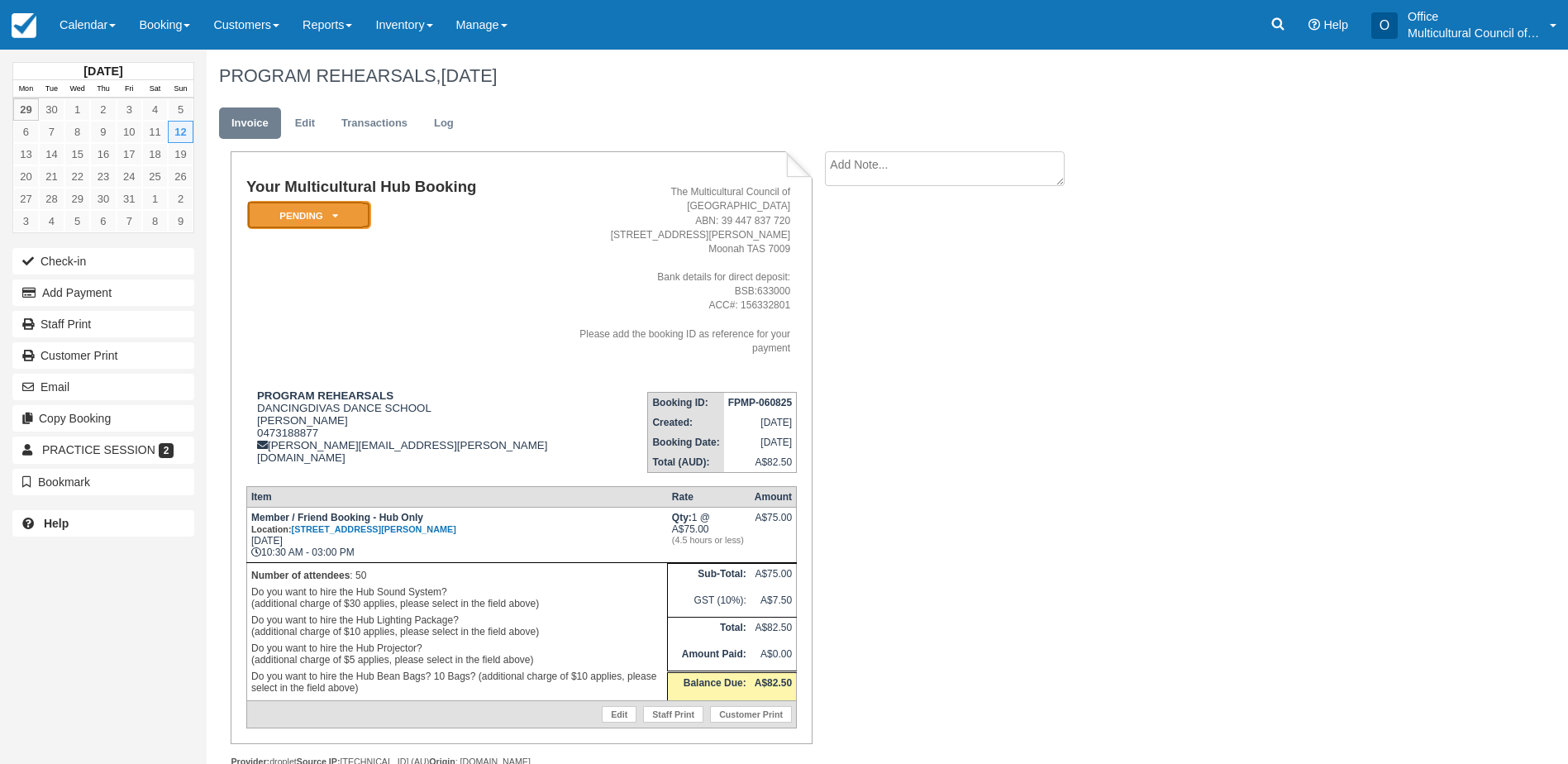
click at [331, 215] on em "Pending" at bounding box center [309, 215] width 124 height 29
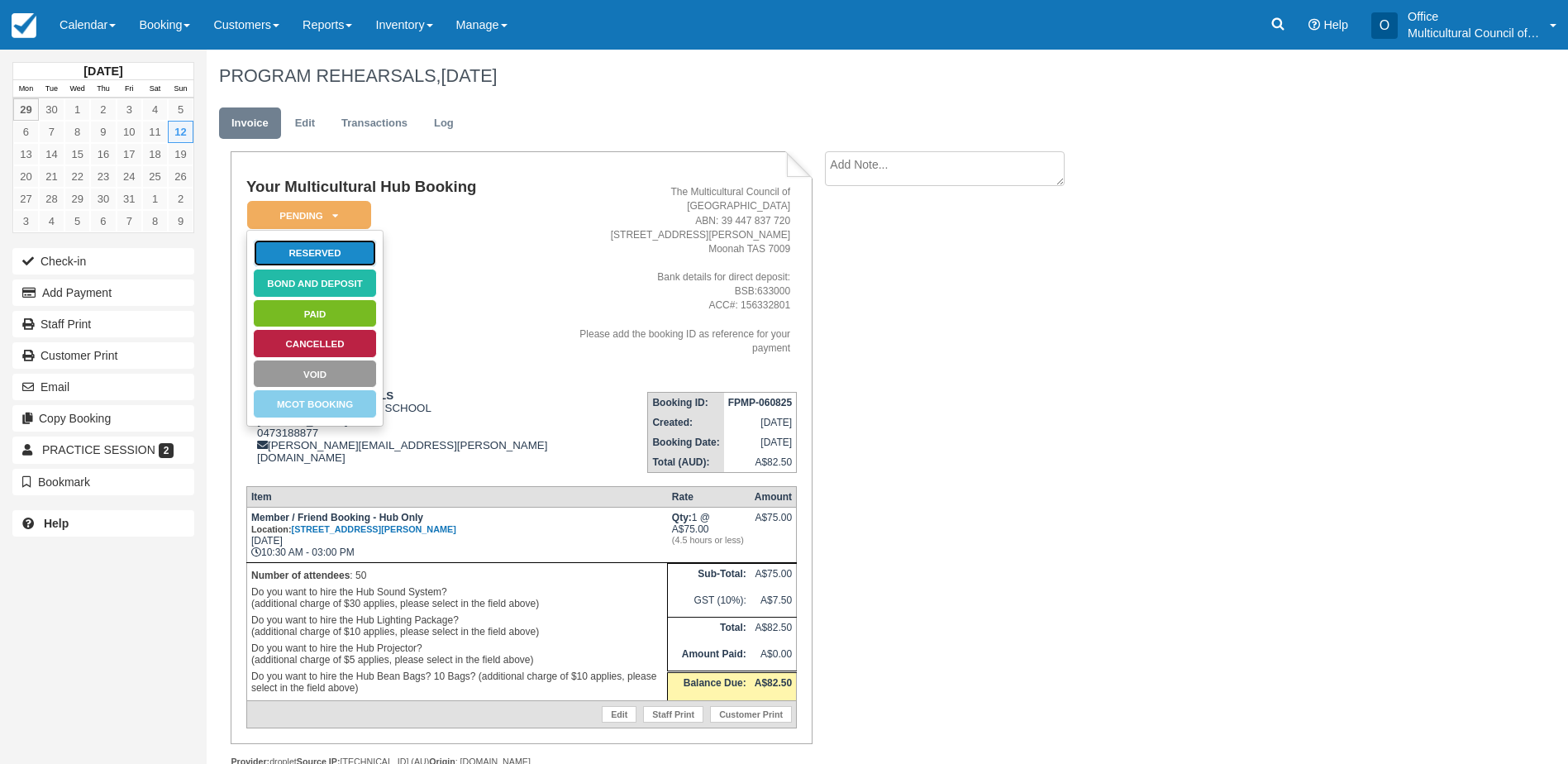
click at [330, 256] on link "Reserved" at bounding box center [314, 253] width 124 height 29
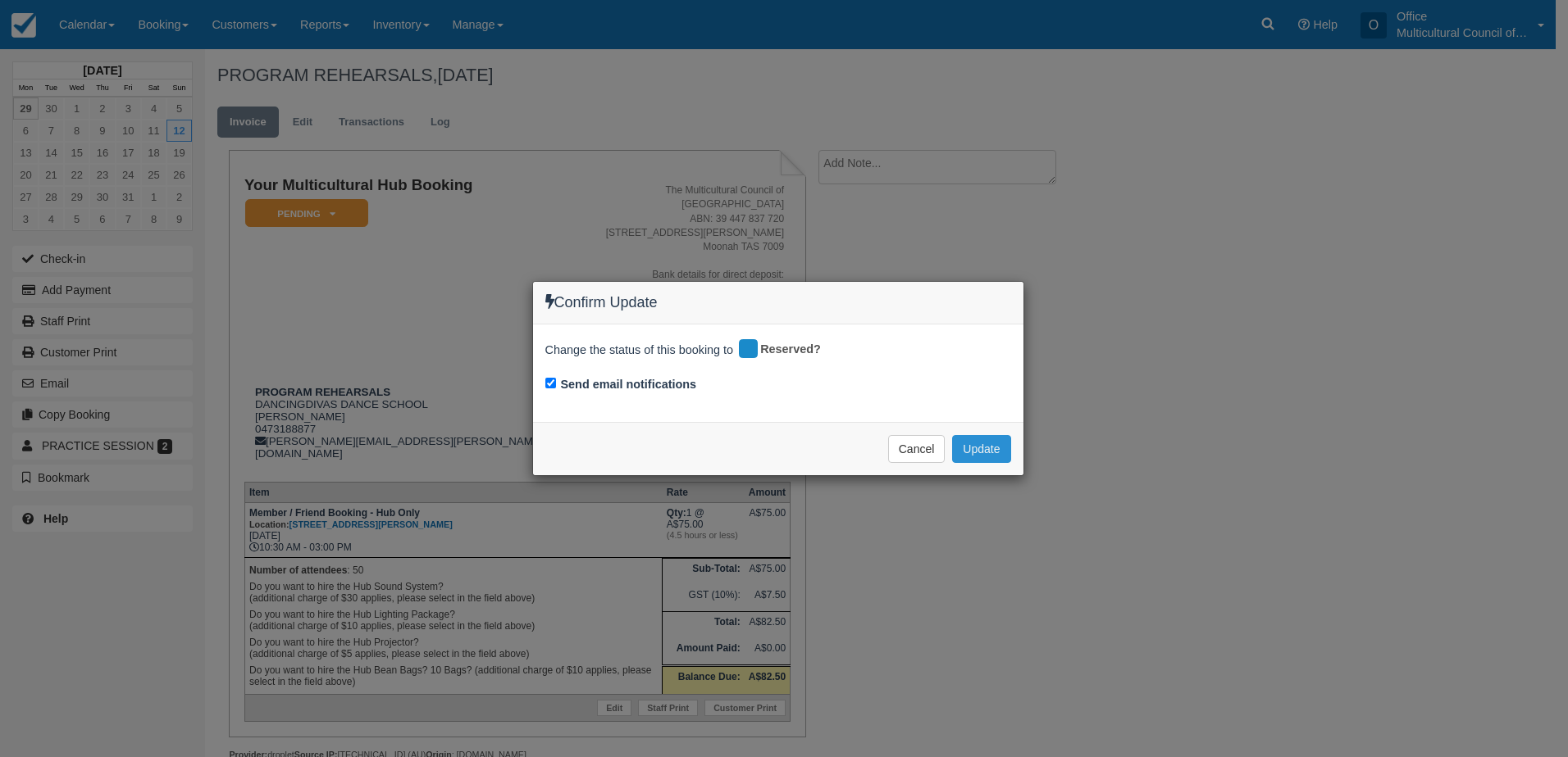
click at [979, 457] on button "Update" at bounding box center [980, 449] width 58 height 28
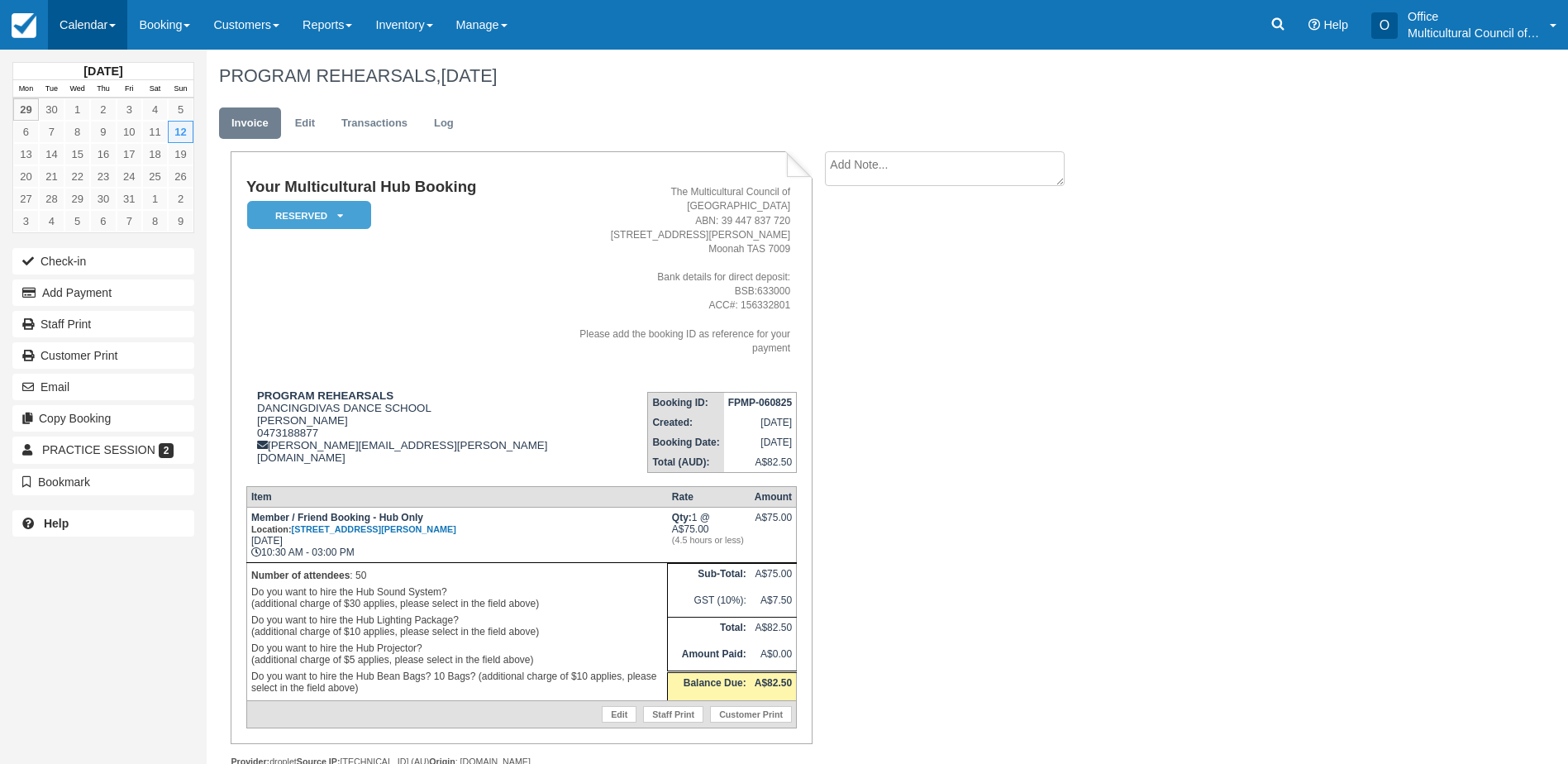
click at [72, 20] on link "Calendar" at bounding box center [87, 24] width 79 height 49
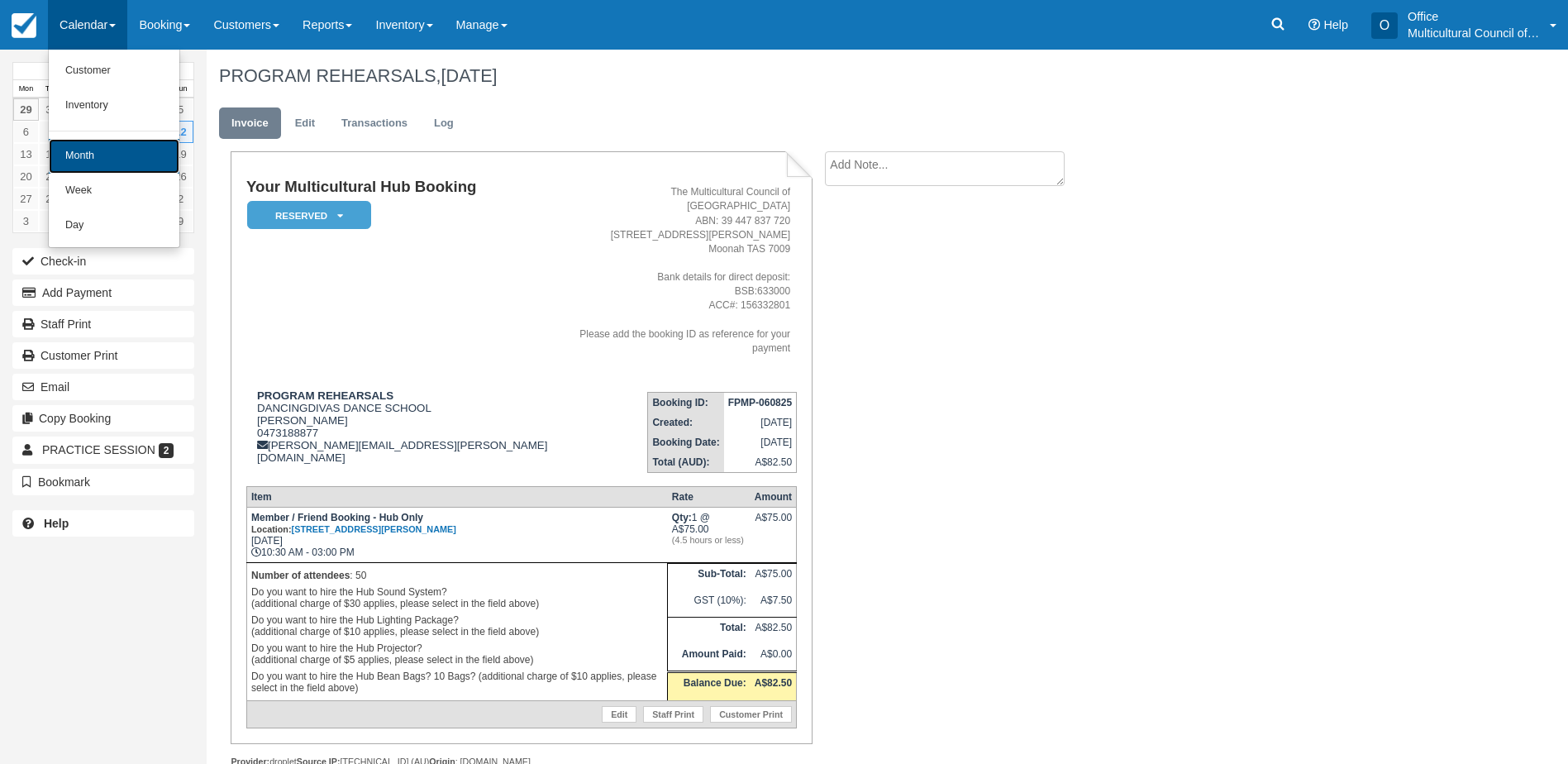
click at [100, 153] on link "Month" at bounding box center [113, 155] width 130 height 34
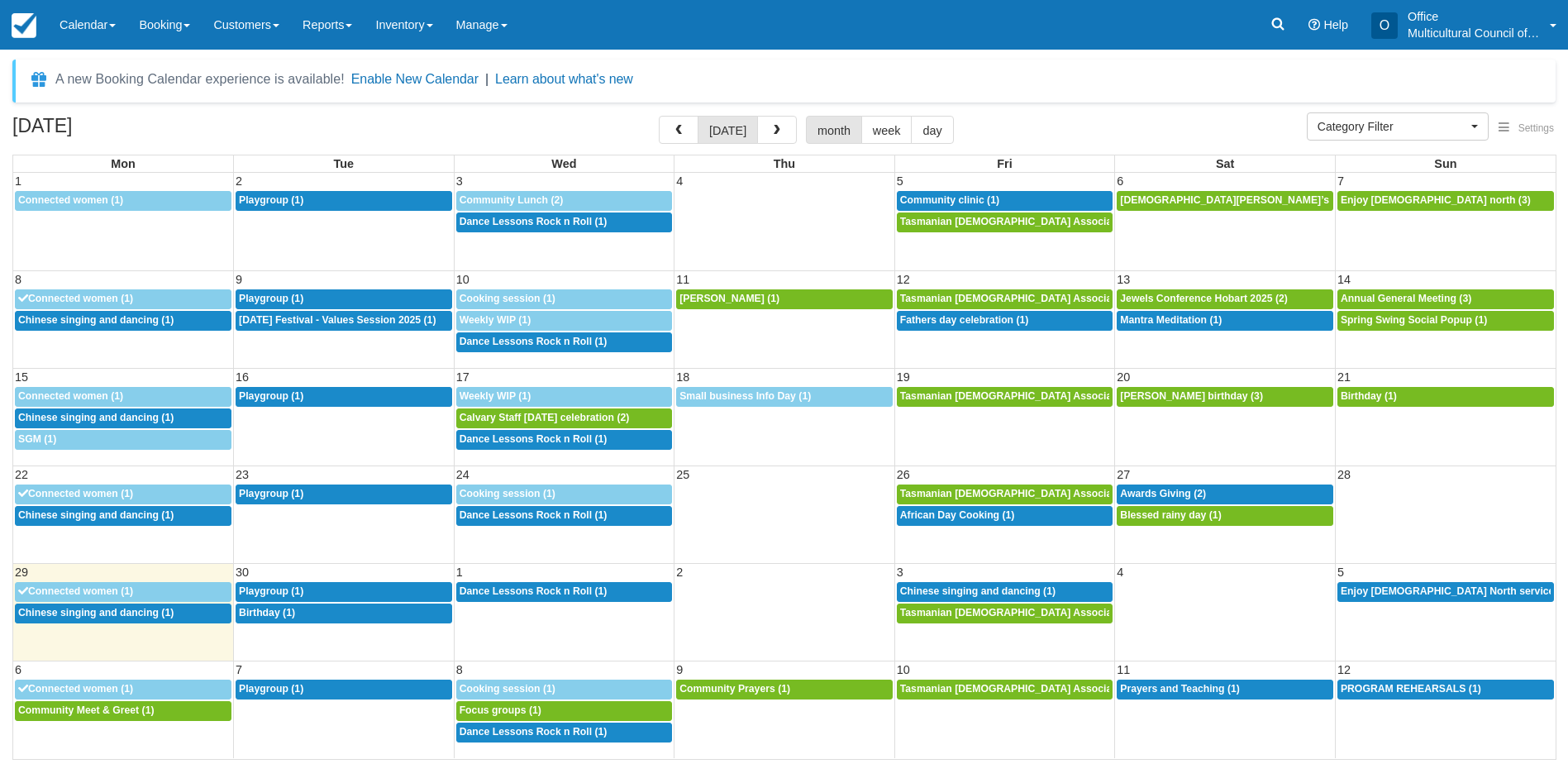
select select
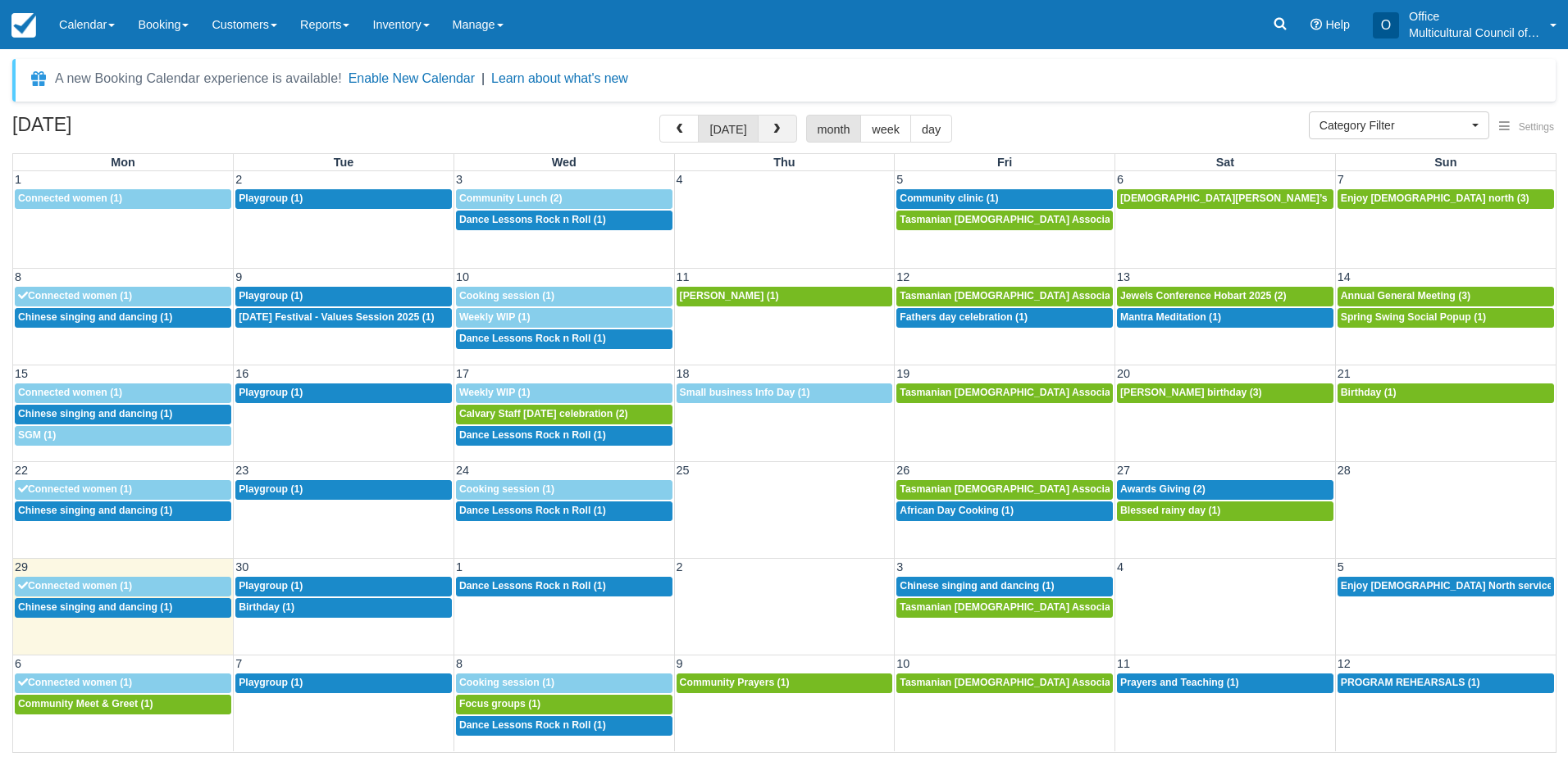
click at [782, 129] on button "button" at bounding box center [777, 128] width 40 height 28
